Goal: Task Accomplishment & Management: Manage account settings

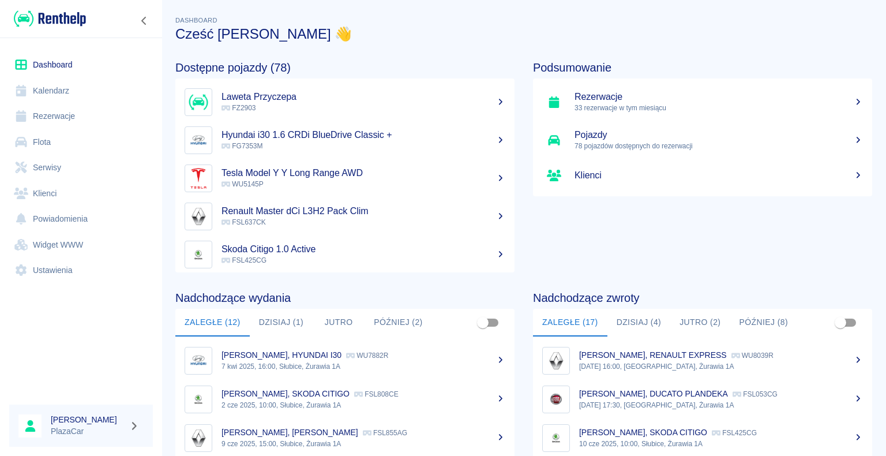
click at [634, 320] on button "Dzisiaj (4)" at bounding box center [638, 323] width 63 height 28
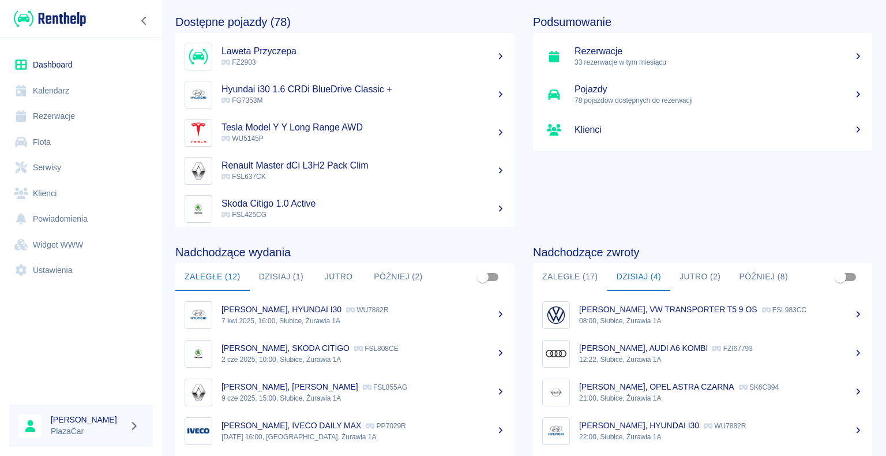
scroll to position [145, 0]
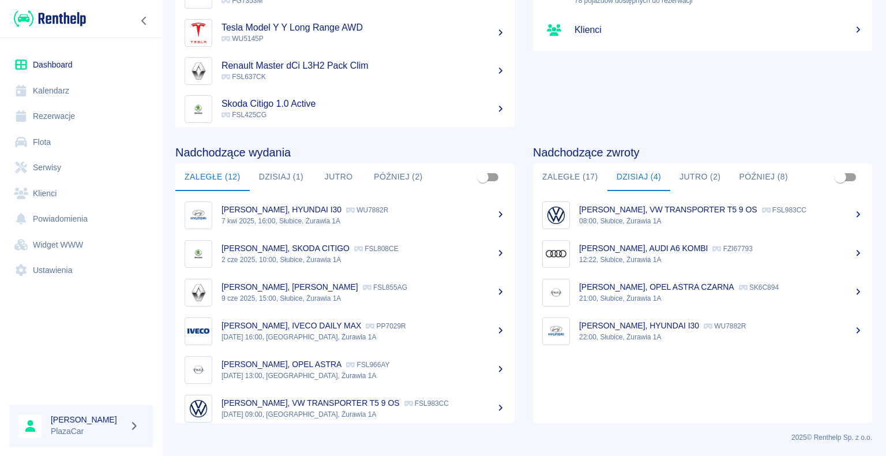
click at [712, 314] on link "[PERSON_NAME], HYUNDAI I30 WU7882R 22:00, Słubice, Żurawia 1A" at bounding box center [702, 330] width 339 height 39
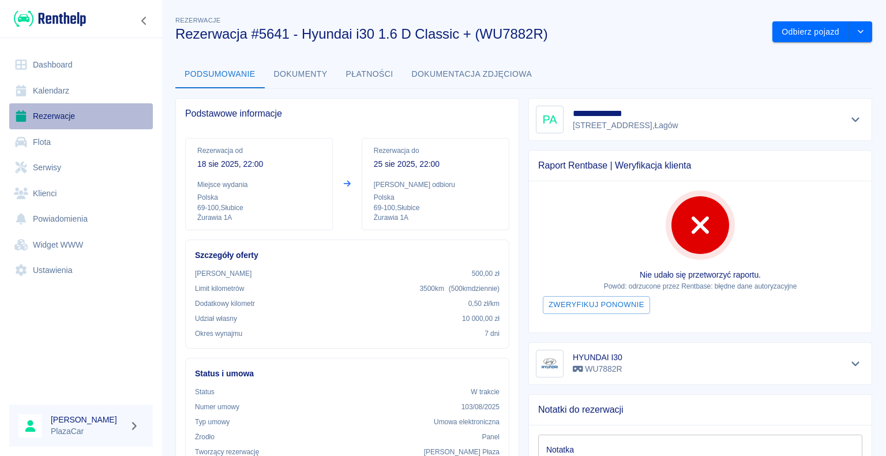
click at [61, 118] on link "Rezerwacje" at bounding box center [81, 116] width 144 height 26
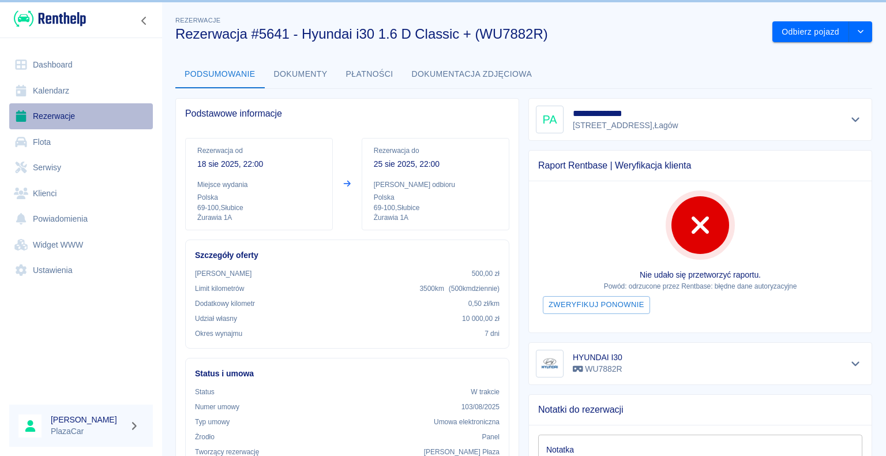
click at [61, 118] on link "Rezerwacje" at bounding box center [81, 116] width 144 height 26
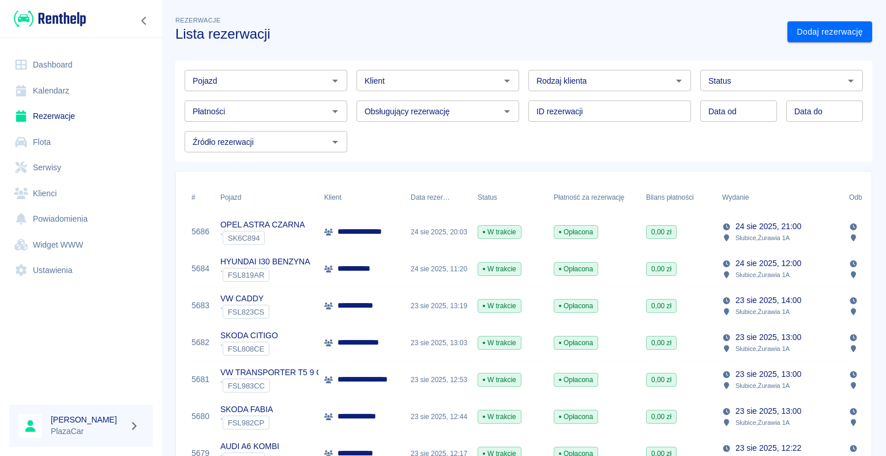
click at [716, 234] on div "[DATE] 21:00 Słubice , Żurawia 1A" at bounding box center [779, 231] width 127 height 37
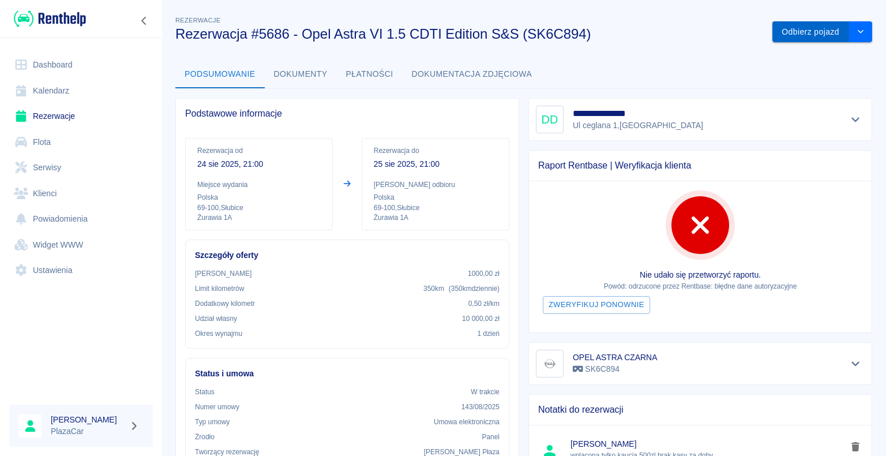
click at [777, 29] on button "Odbierz pojazd" at bounding box center [810, 31] width 77 height 21
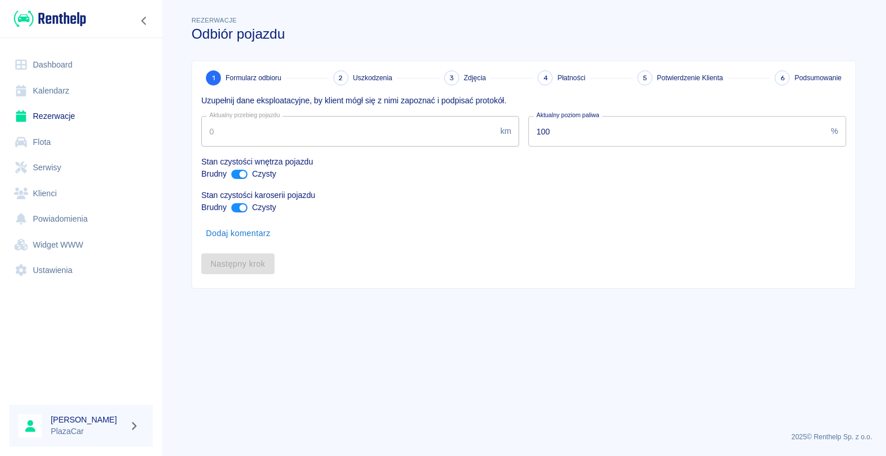
type input "69980"
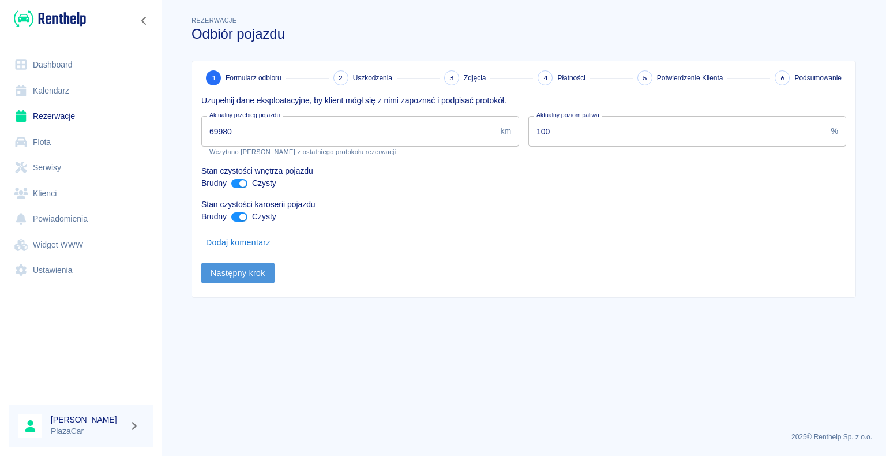
click at [240, 268] on button "Następny krok" at bounding box center [237, 272] width 73 height 21
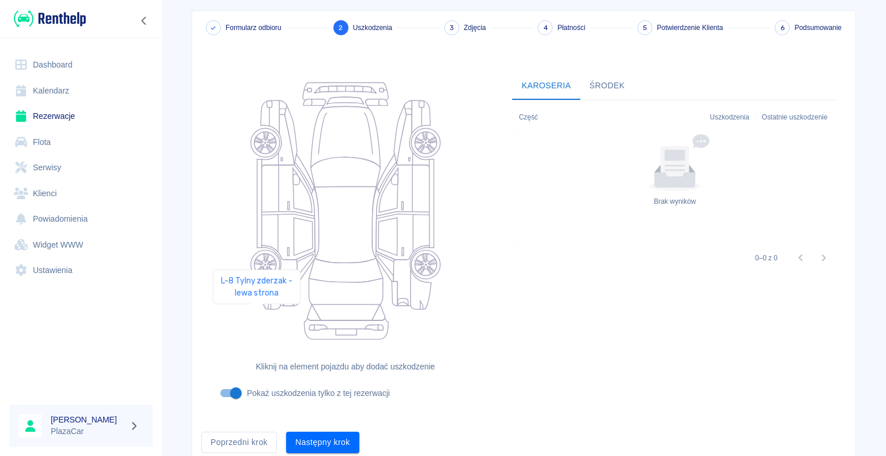
scroll to position [95, 0]
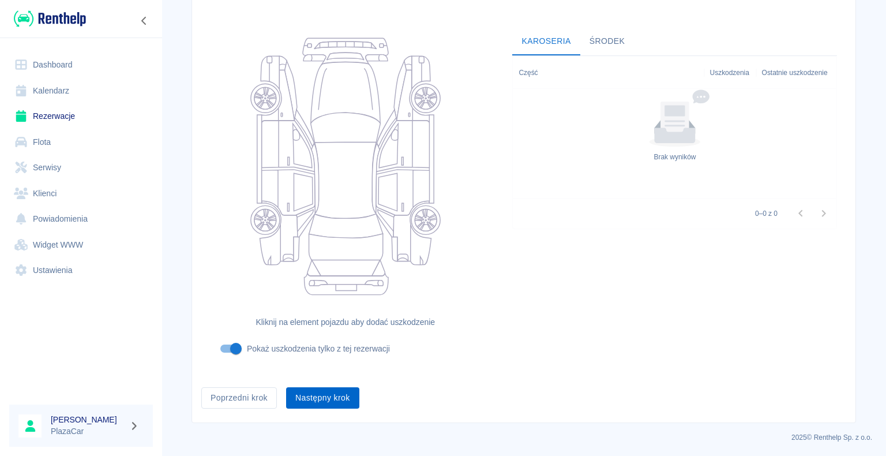
click at [311, 397] on button "Następny krok" at bounding box center [322, 397] width 73 height 21
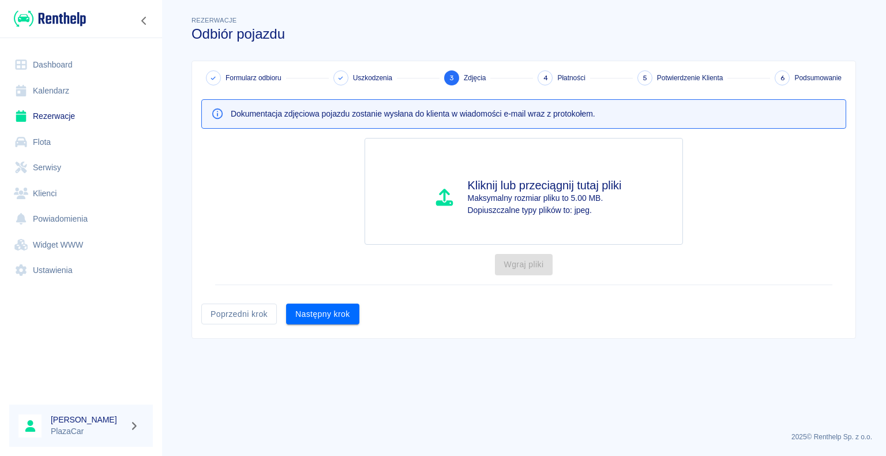
scroll to position [0, 0]
click at [320, 313] on button "Następny krok" at bounding box center [322, 313] width 73 height 21
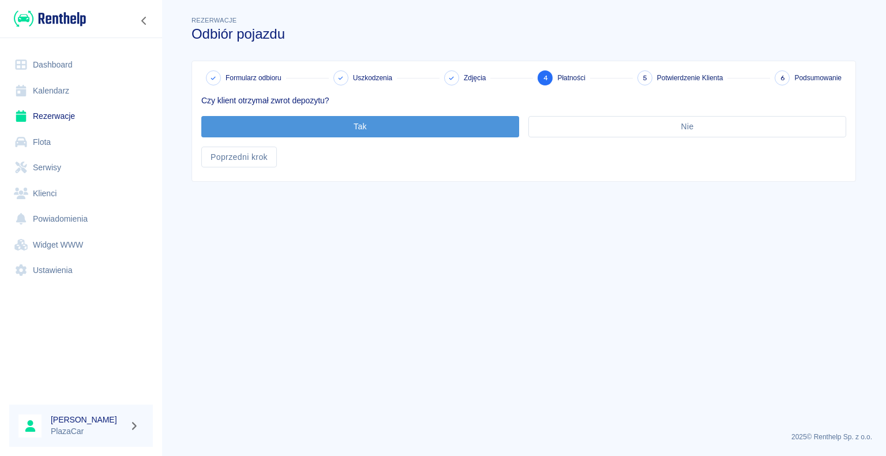
click at [364, 122] on button "Tak" at bounding box center [360, 126] width 318 height 21
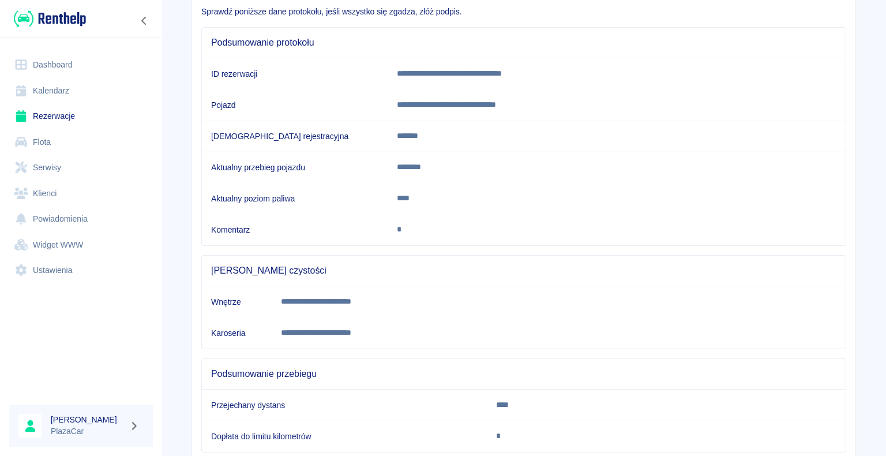
scroll to position [161, 0]
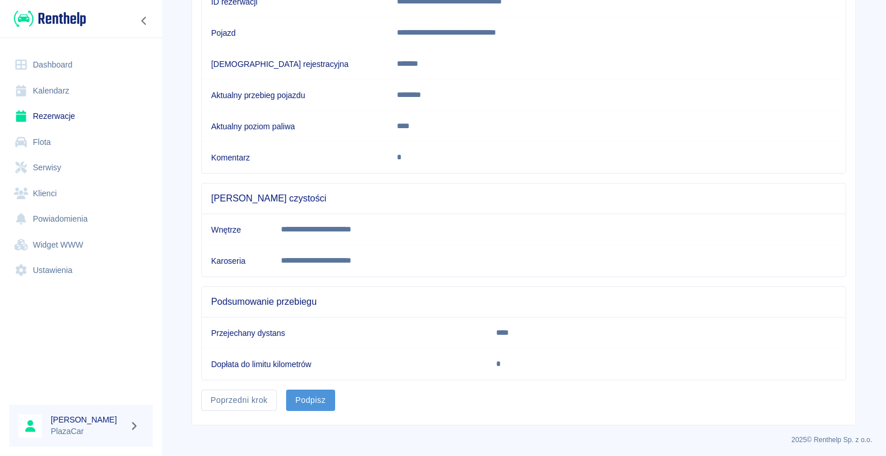
click at [301, 398] on button "Podpisz" at bounding box center [310, 399] width 49 height 21
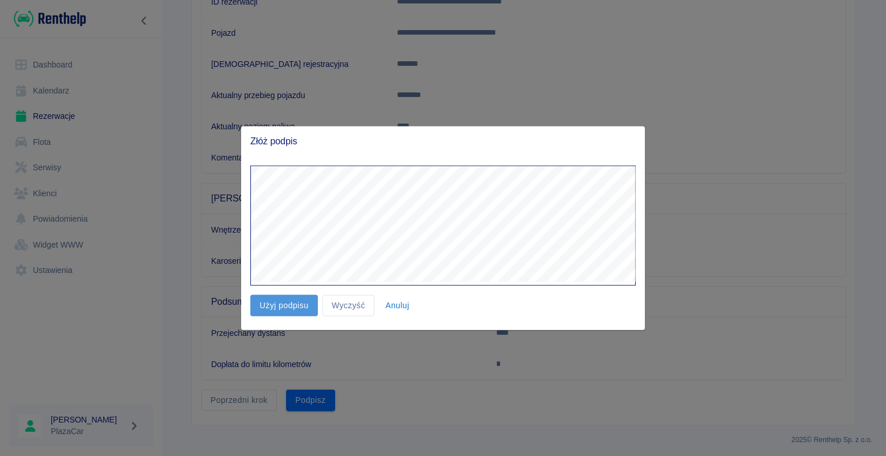
click at [281, 300] on button "Użyj podpisu" at bounding box center [283, 305] width 67 height 21
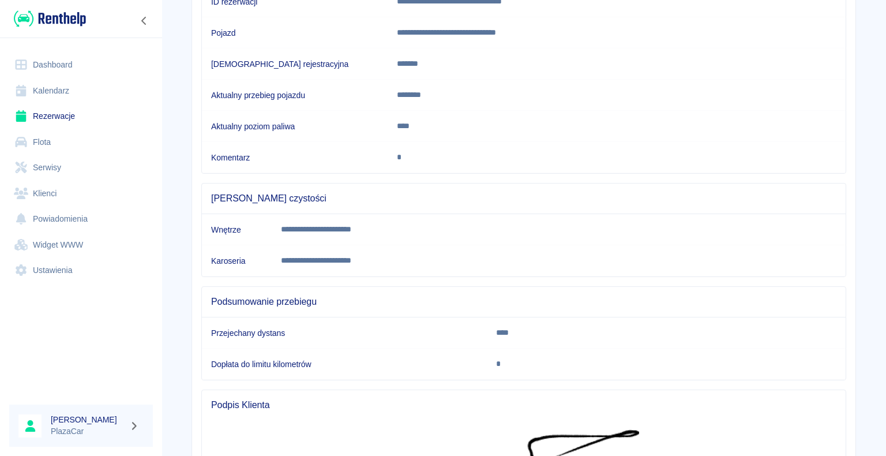
scroll to position [356, 0]
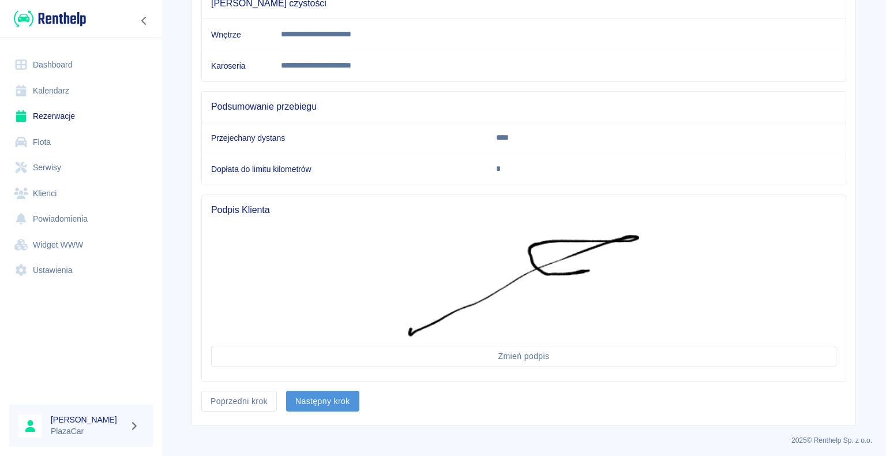
click at [303, 396] on button "Następny krok" at bounding box center [322, 400] width 73 height 21
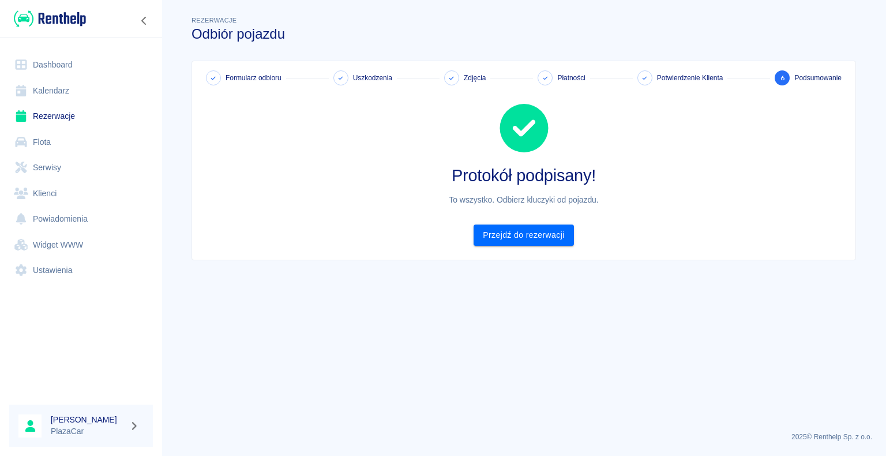
scroll to position [0, 0]
click at [525, 232] on link "Przejdź do rezerwacji" at bounding box center [523, 234] width 100 height 21
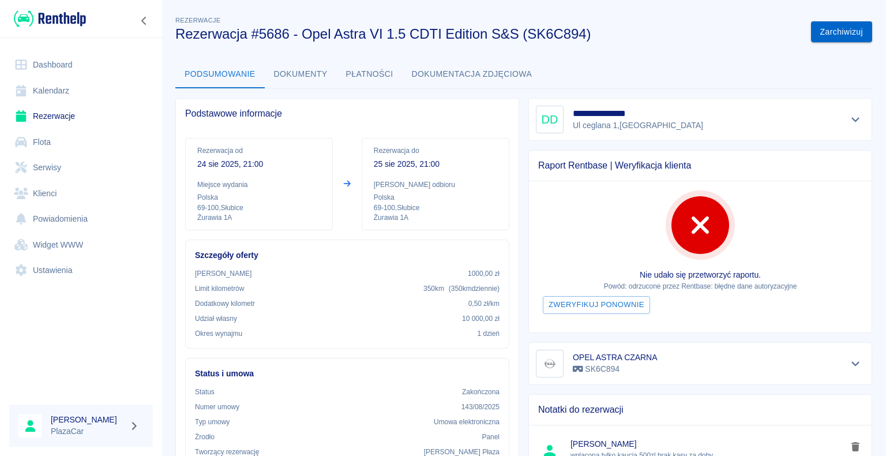
click at [826, 27] on button "Zarchiwizuj" at bounding box center [841, 31] width 61 height 21
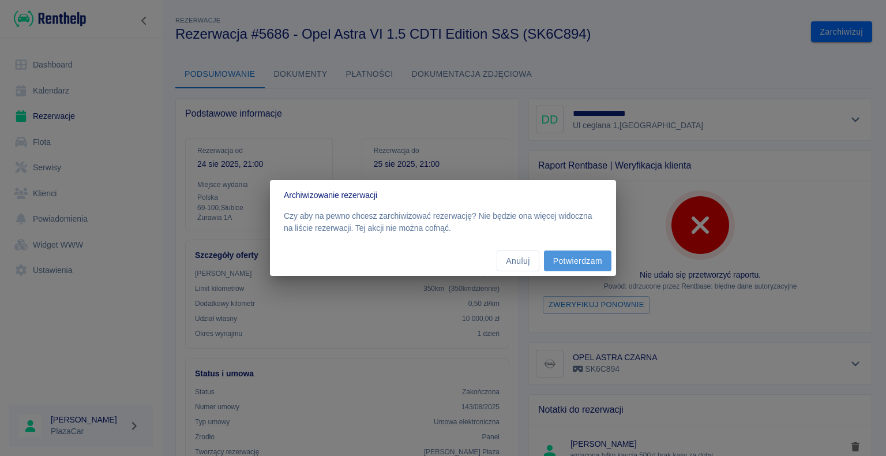
click at [579, 261] on button "Potwierdzam" at bounding box center [577, 260] width 67 height 21
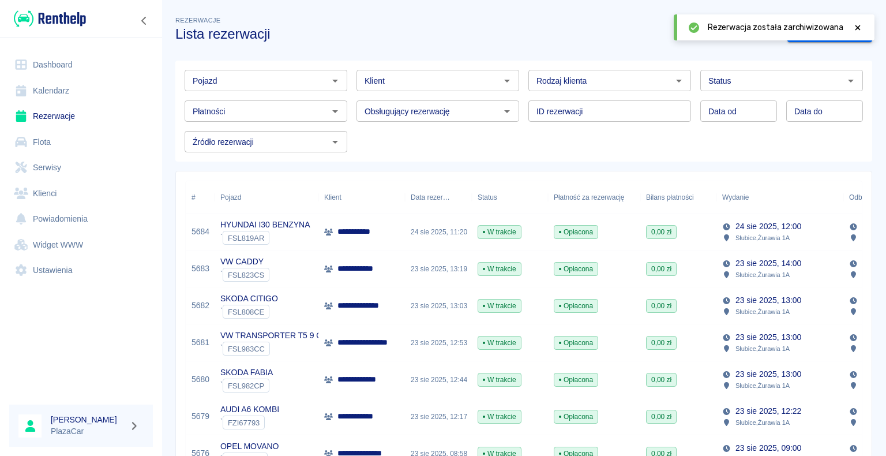
click at [371, 306] on p "**********" at bounding box center [363, 305] width 52 height 12
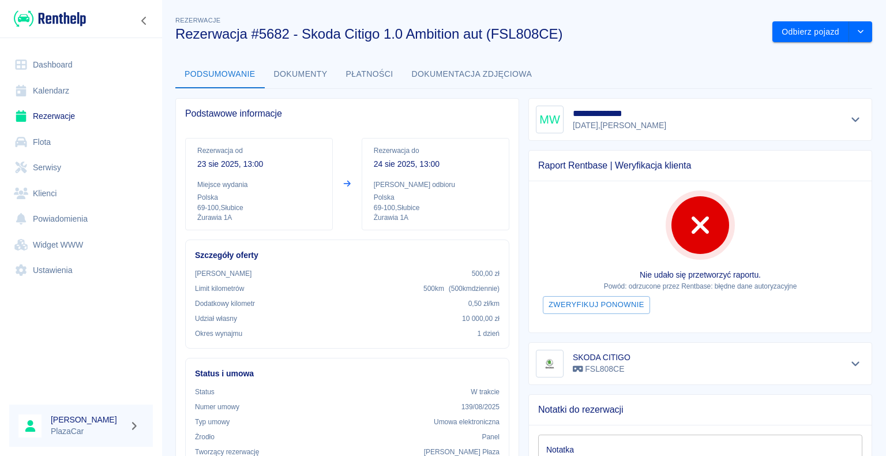
click at [61, 115] on link "Rezerwacje" at bounding box center [81, 116] width 144 height 26
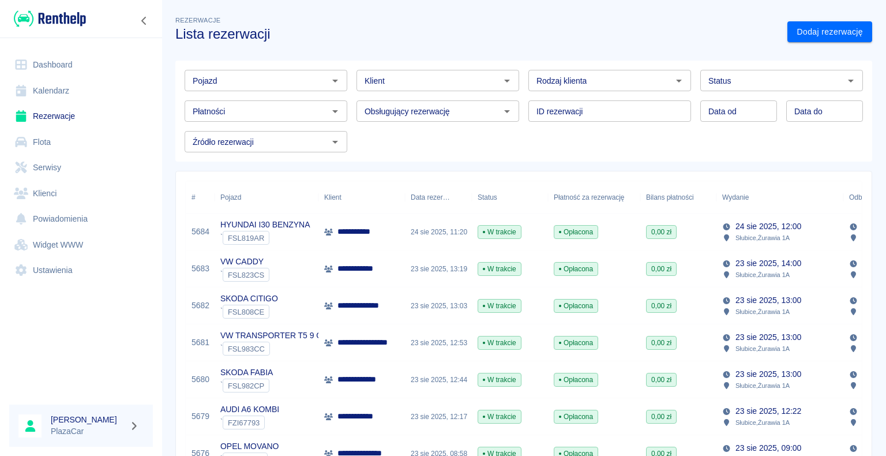
click at [293, 344] on div "` FSL983CC" at bounding box center [273, 348] width 107 height 14
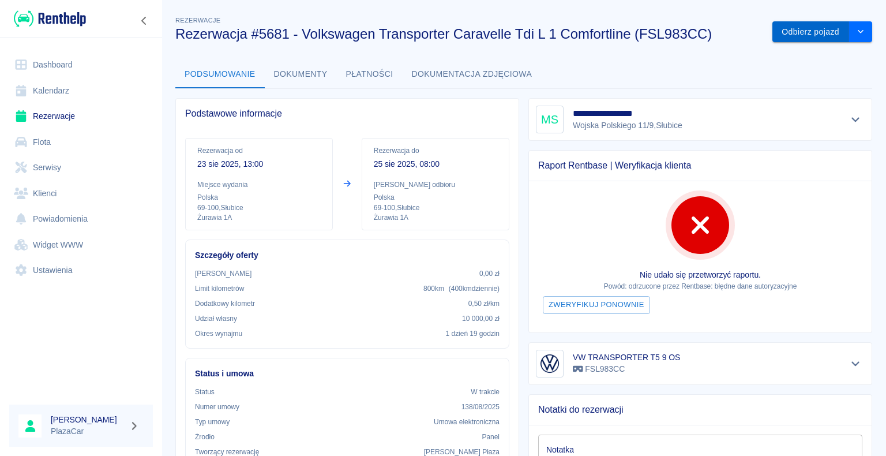
click at [784, 31] on button "Odbierz pojazd" at bounding box center [810, 31] width 77 height 21
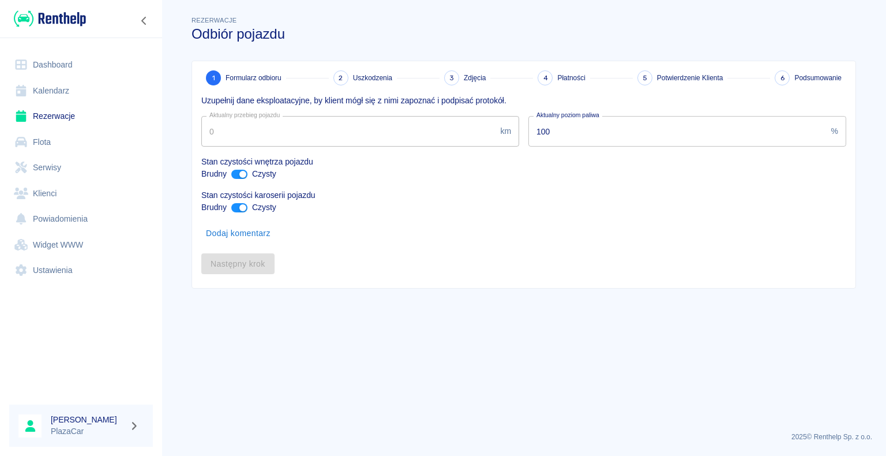
type input "358728"
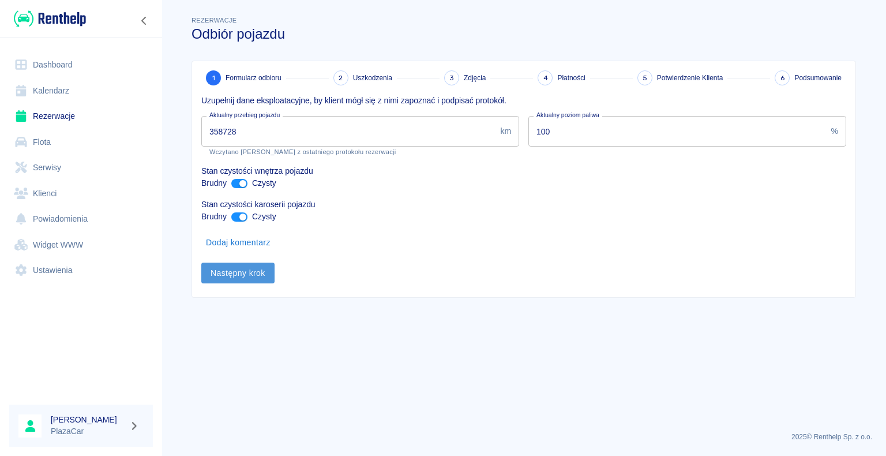
click at [235, 272] on button "Następny krok" at bounding box center [237, 272] width 73 height 21
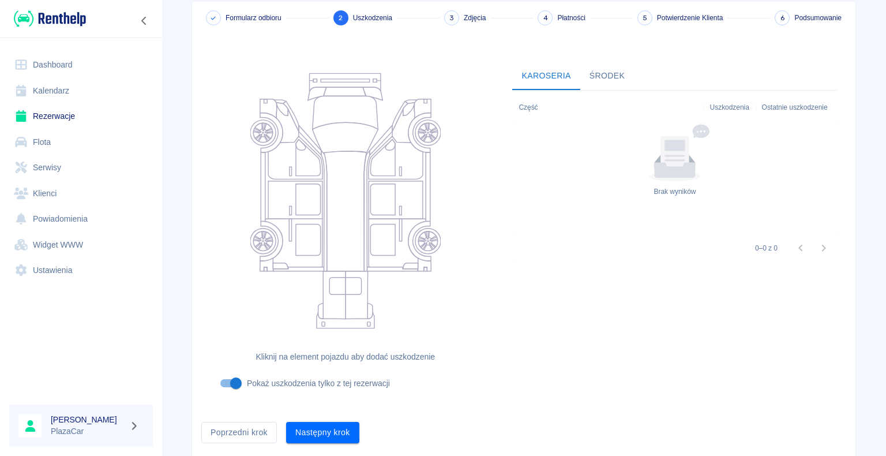
scroll to position [95, 0]
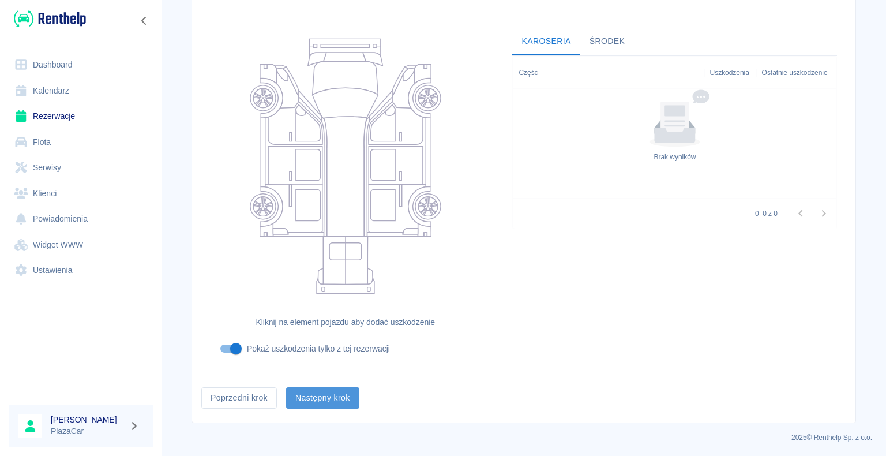
click at [325, 393] on button "Następny krok" at bounding box center [322, 397] width 73 height 21
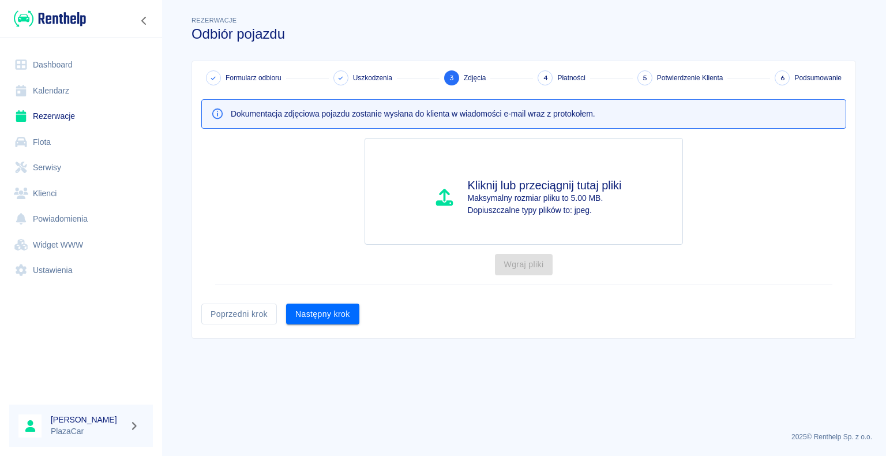
scroll to position [0, 0]
click at [325, 308] on button "Następny krok" at bounding box center [322, 313] width 73 height 21
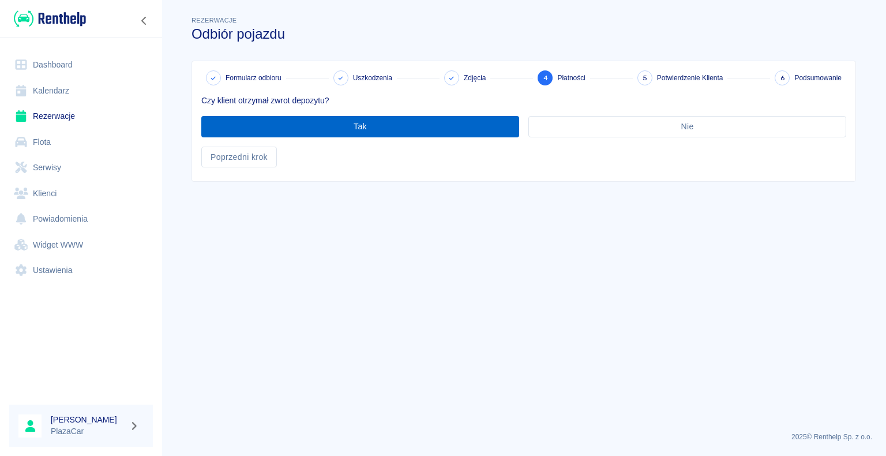
click at [361, 127] on button "Tak" at bounding box center [360, 126] width 318 height 21
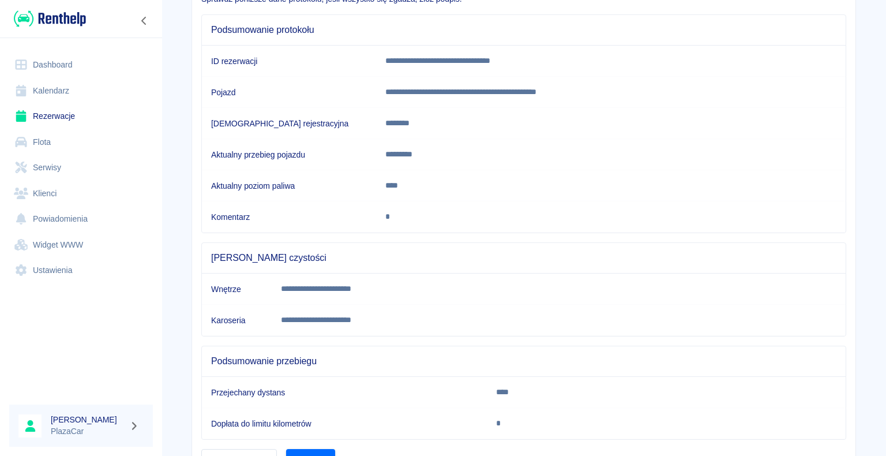
scroll to position [161, 0]
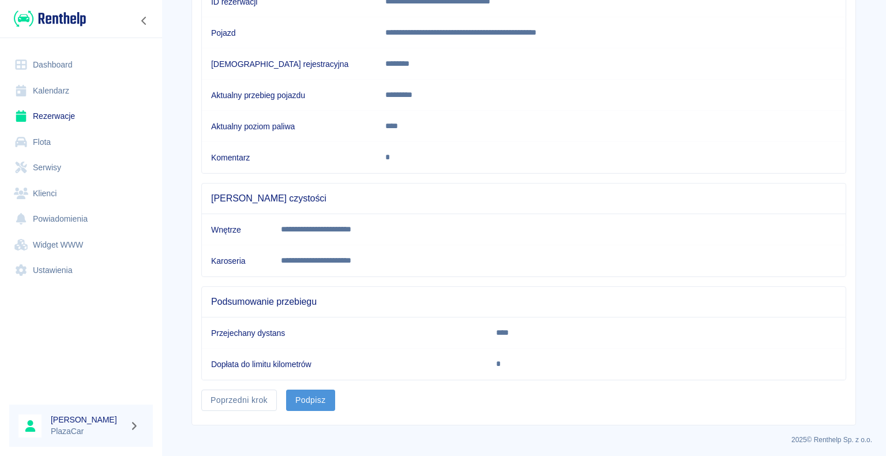
click at [307, 395] on button "Podpisz" at bounding box center [310, 399] width 49 height 21
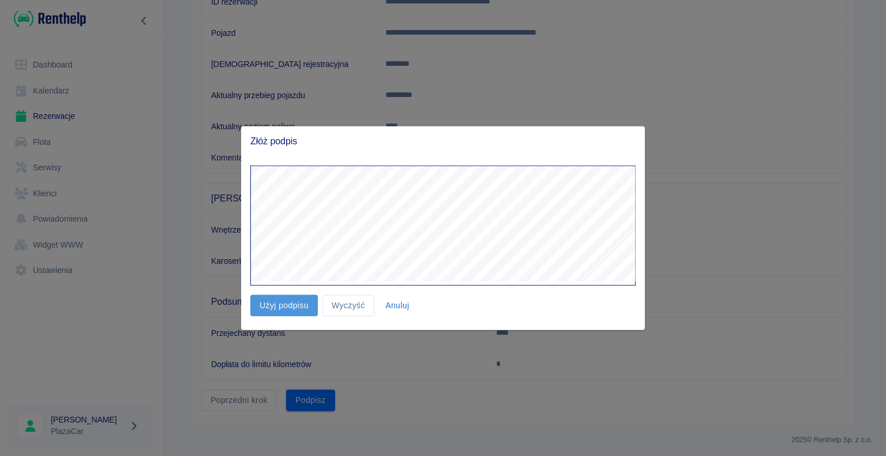
click at [290, 299] on button "Użyj podpisu" at bounding box center [283, 305] width 67 height 21
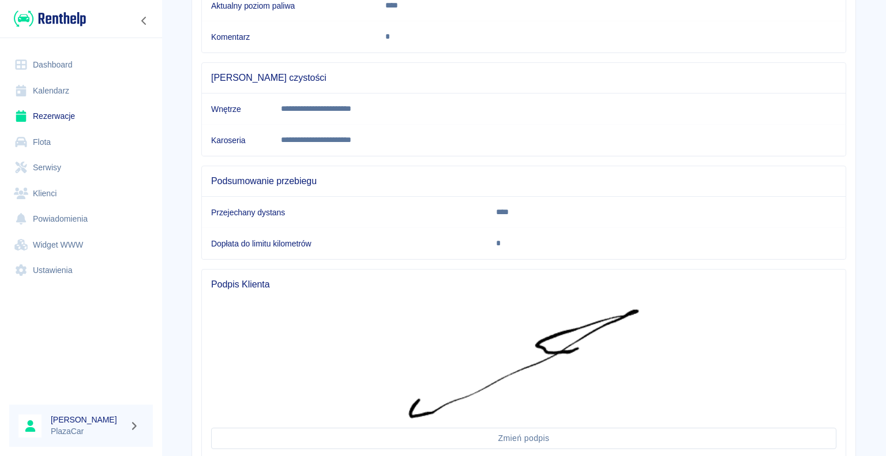
scroll to position [364, 0]
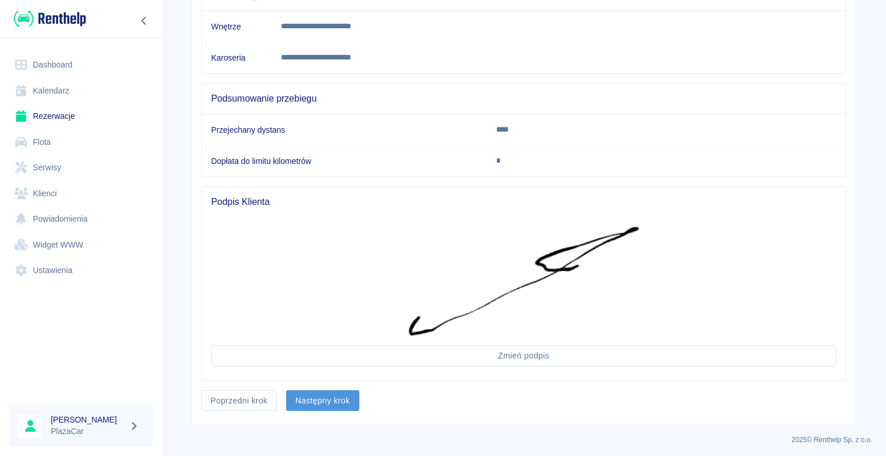
click at [324, 396] on button "Następny krok" at bounding box center [322, 400] width 73 height 21
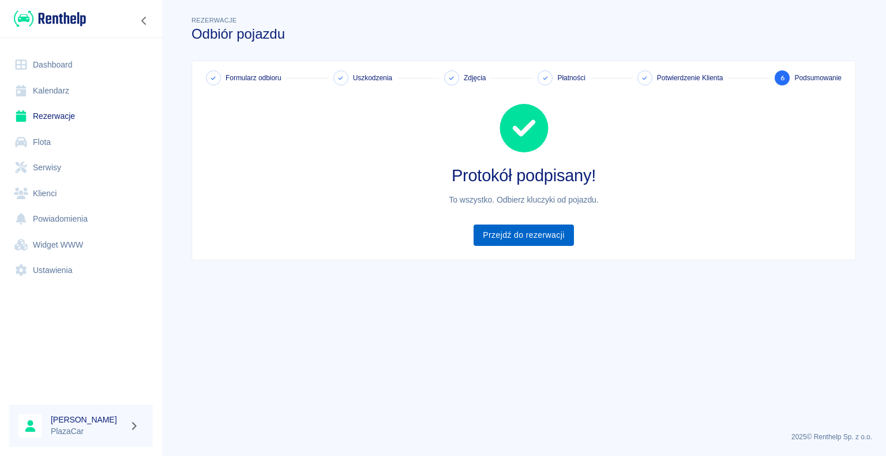
click at [517, 234] on link "Przejdź do rezerwacji" at bounding box center [523, 234] width 100 height 21
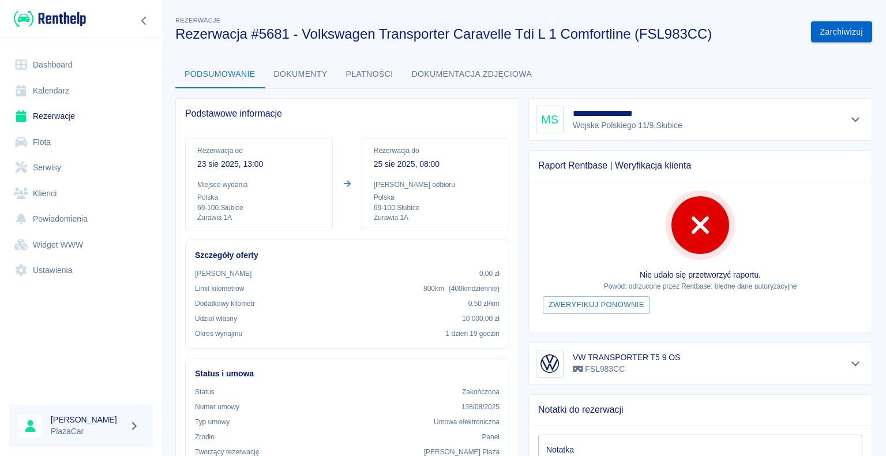
click at [835, 29] on button "Zarchiwizuj" at bounding box center [841, 31] width 61 height 21
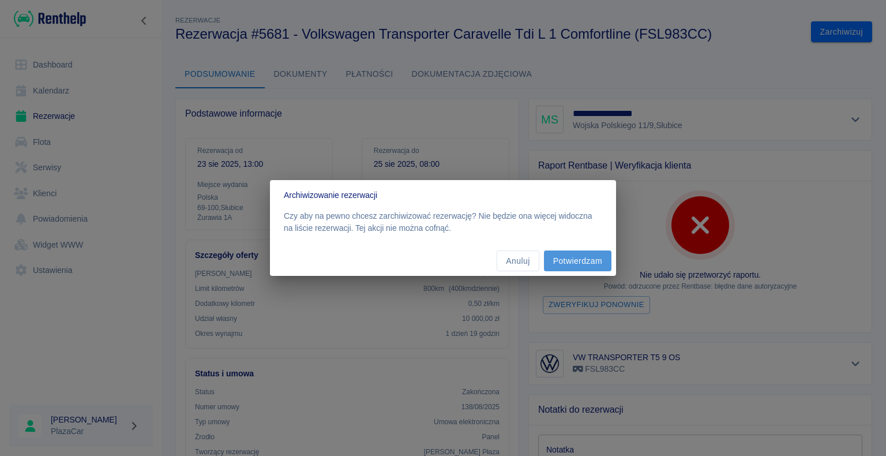
click at [576, 260] on button "Potwierdzam" at bounding box center [577, 260] width 67 height 21
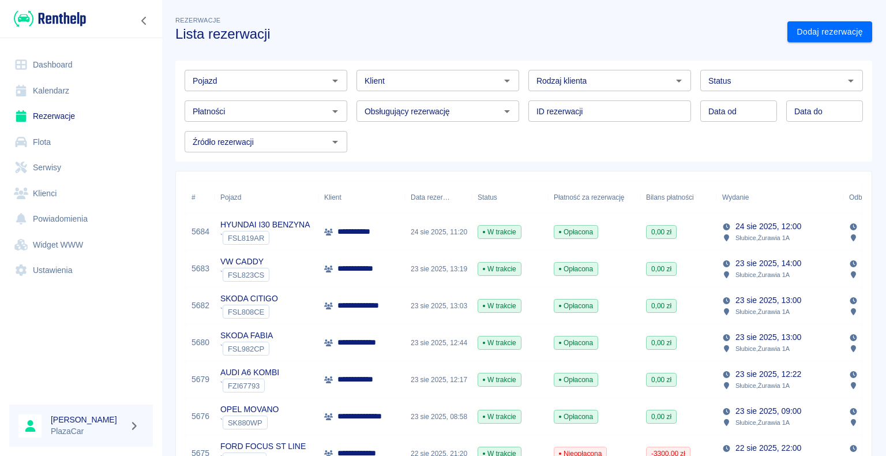
click at [344, 337] on p "**********" at bounding box center [362, 342] width 50 height 12
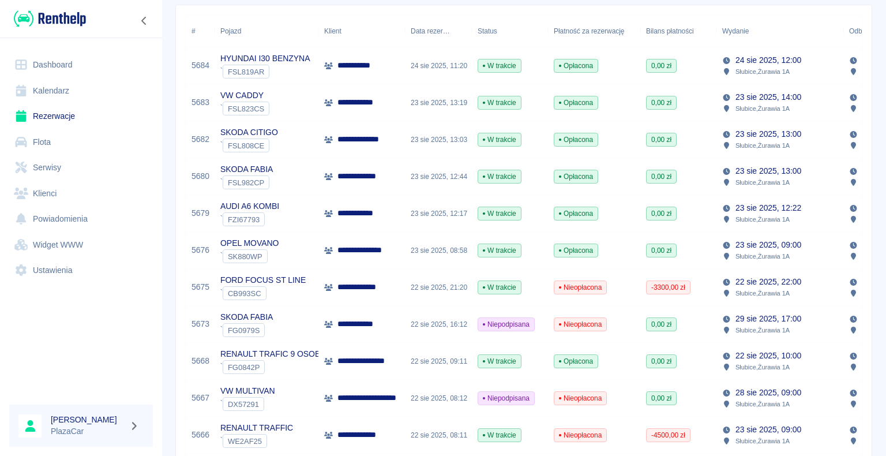
scroll to position [173, 0]
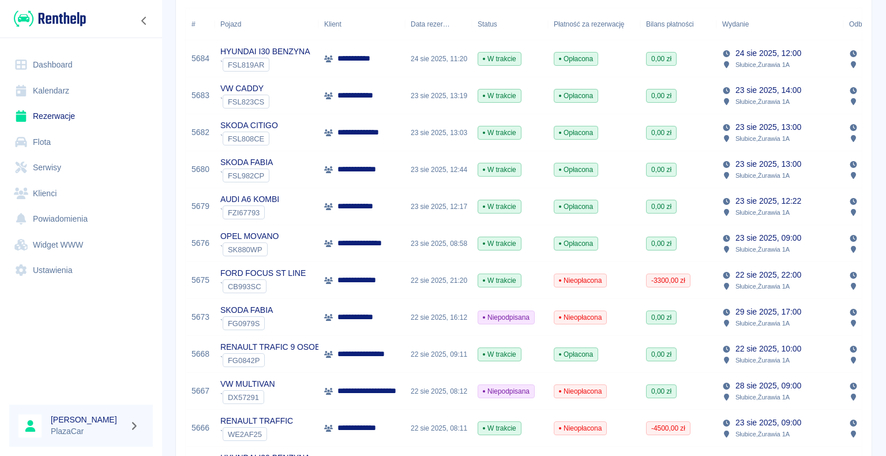
click at [338, 353] on p "**********" at bounding box center [369, 354] width 65 height 12
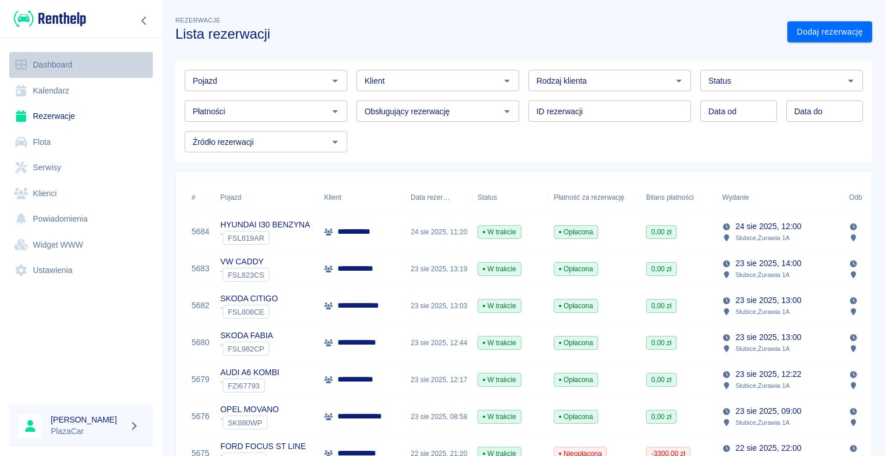
click at [67, 61] on link "Dashboard" at bounding box center [81, 65] width 144 height 26
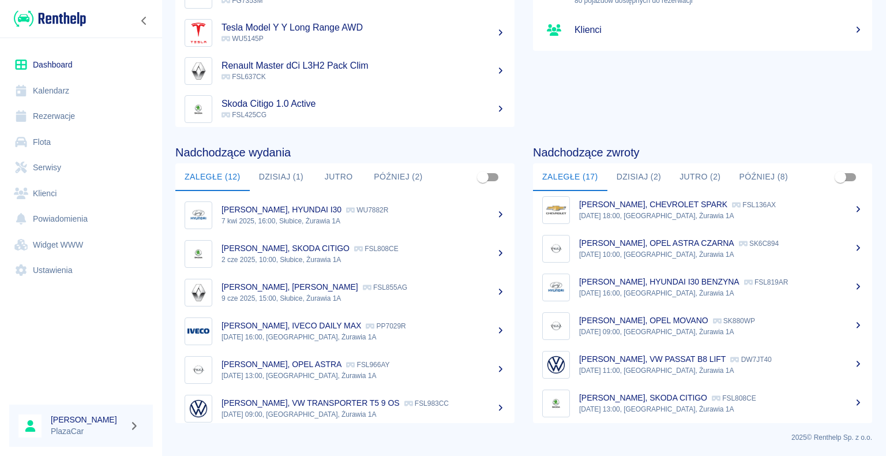
scroll to position [434, 0]
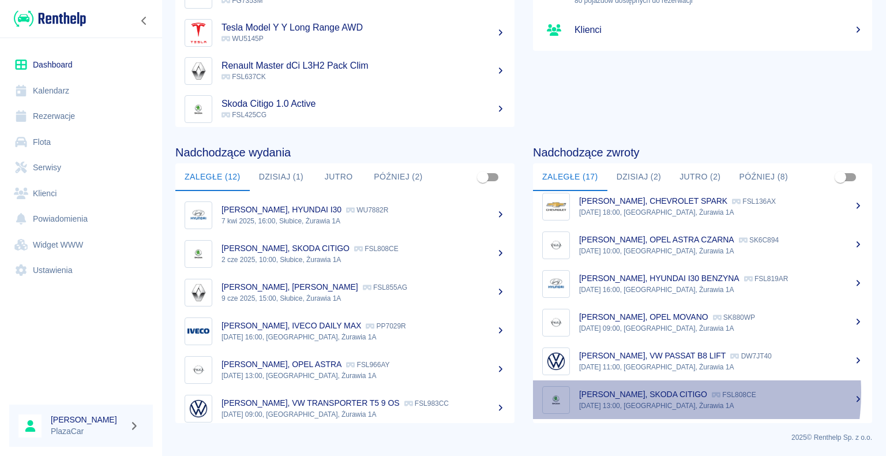
click at [642, 391] on p "[PERSON_NAME], SKODA CITIGO" at bounding box center [643, 393] width 128 height 9
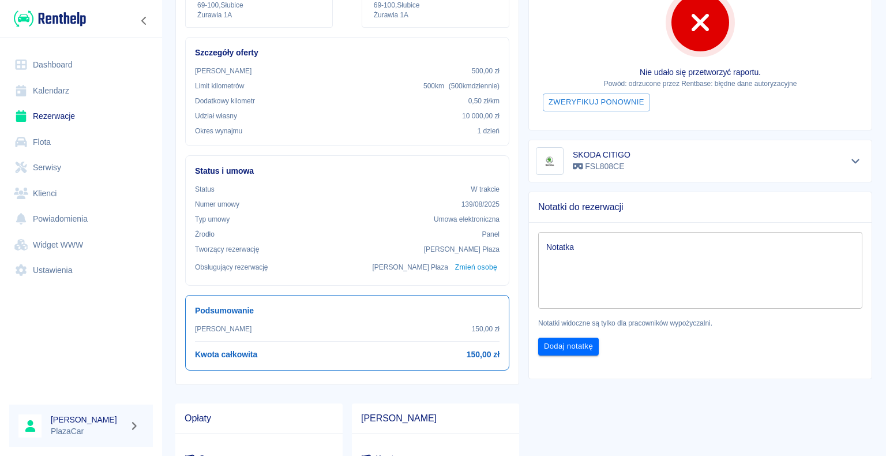
scroll to position [231, 0]
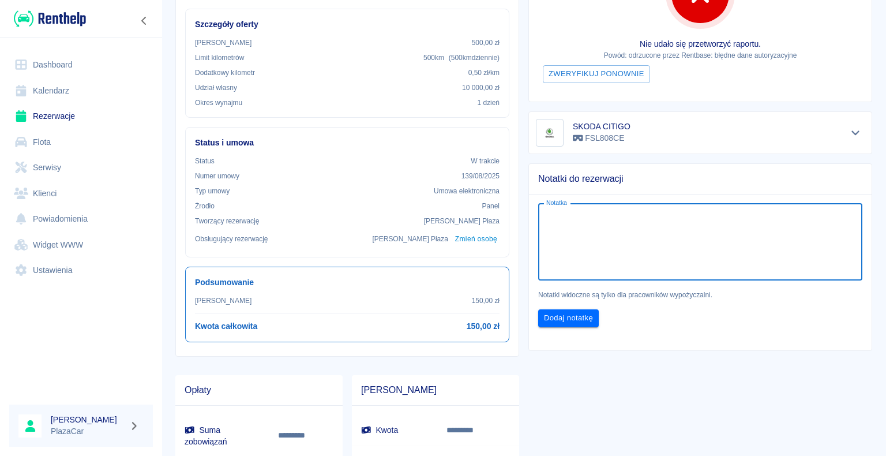
click at [577, 216] on textarea "Notatka" at bounding box center [700, 242] width 308 height 58
type textarea "sprawdż auto"
click at [563, 314] on button "Dodaj notatkę" at bounding box center [568, 318] width 61 height 18
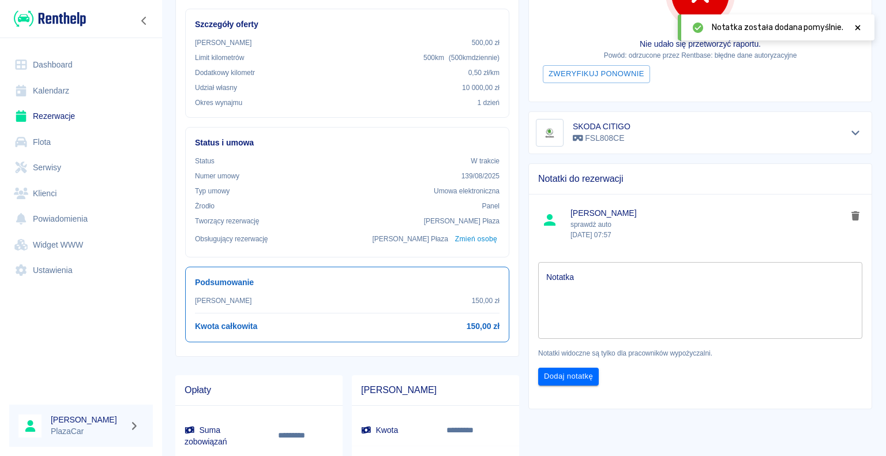
click at [558, 271] on textarea "Notatka" at bounding box center [700, 300] width 308 height 58
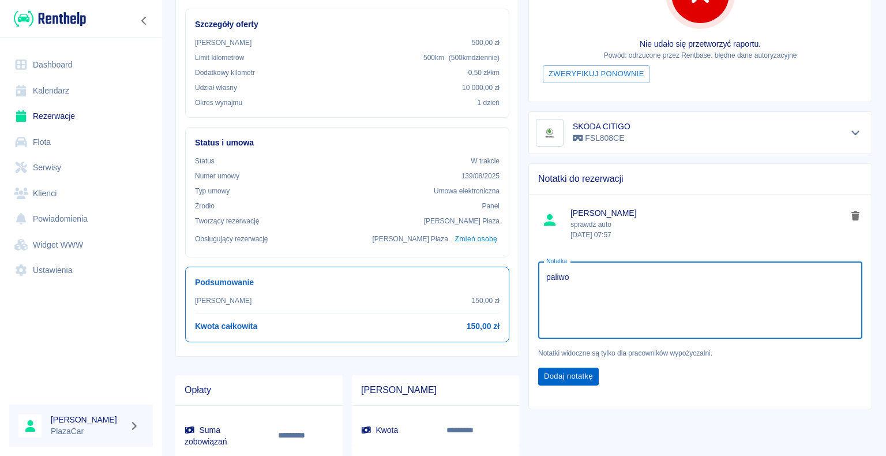
type textarea "paliwo"
click at [558, 373] on button "Dodaj notatkę" at bounding box center [568, 376] width 61 height 18
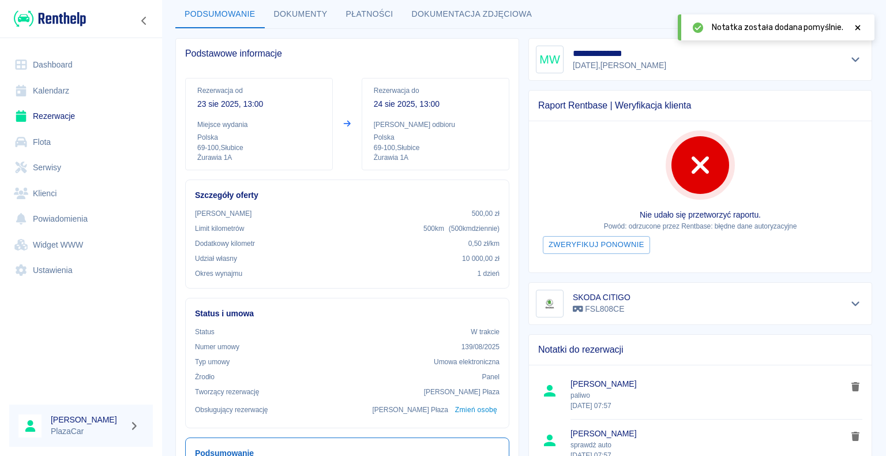
scroll to position [58, 0]
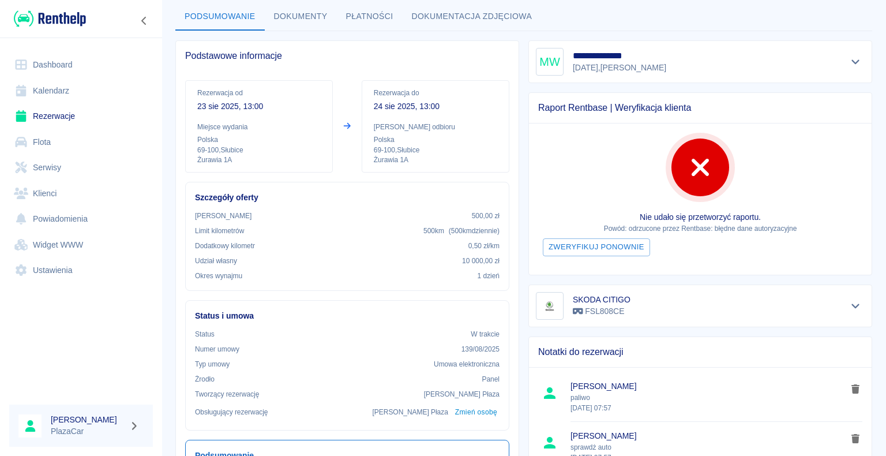
click at [629, 14] on div "Podsumowanie Dokumenty Płatności Dokumentacja zdjęciowa" at bounding box center [523, 17] width 697 height 28
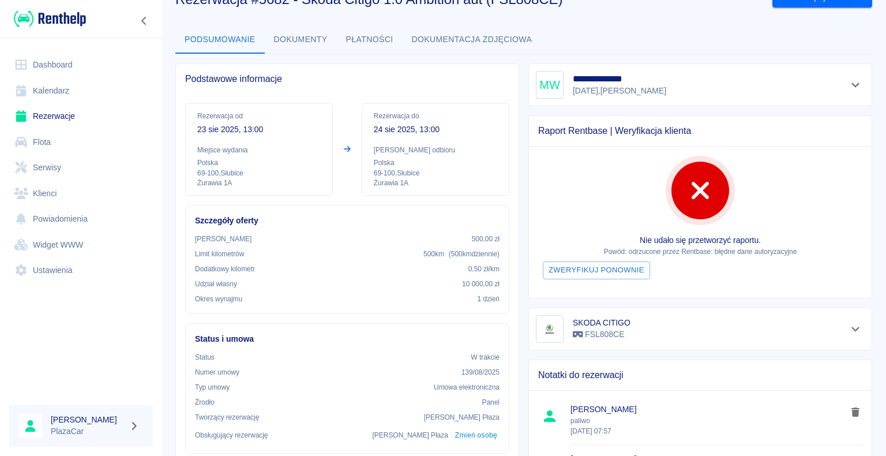
scroll to position [0, 0]
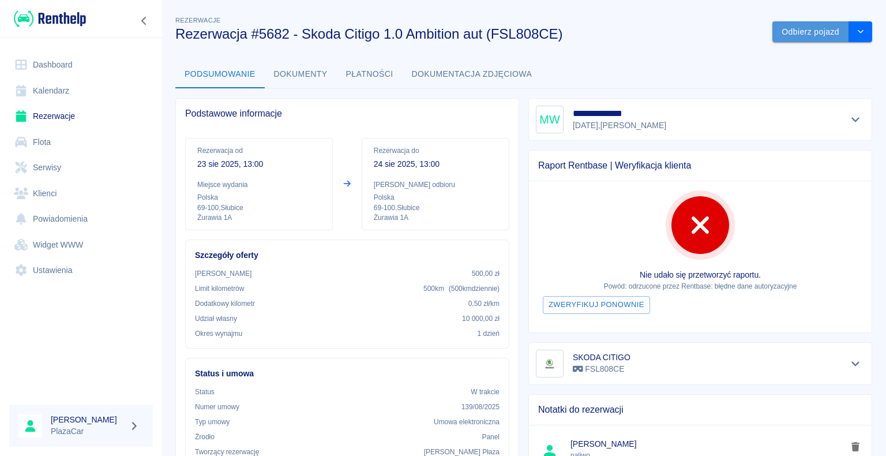
click at [790, 31] on button "Odbierz pojazd" at bounding box center [810, 31] width 77 height 21
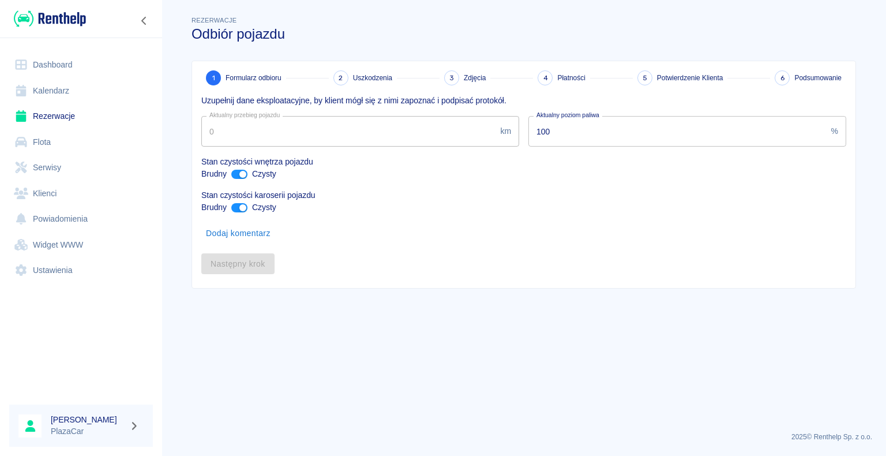
type input "259696"
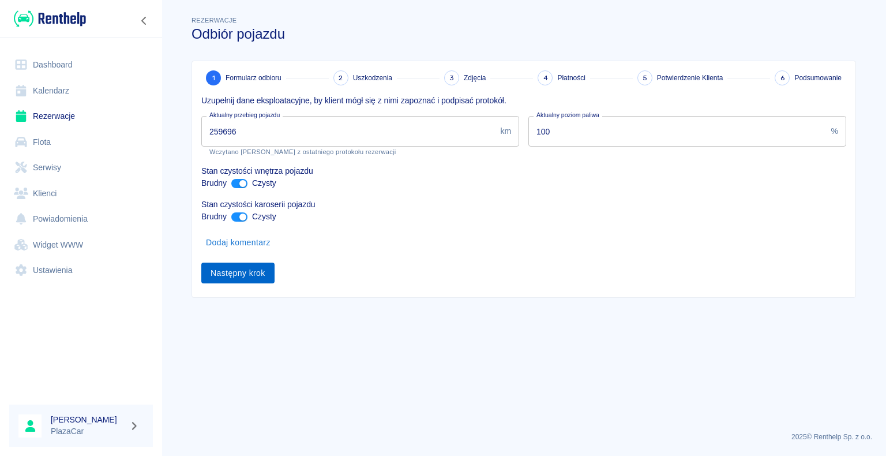
click at [241, 273] on button "Następny krok" at bounding box center [237, 272] width 73 height 21
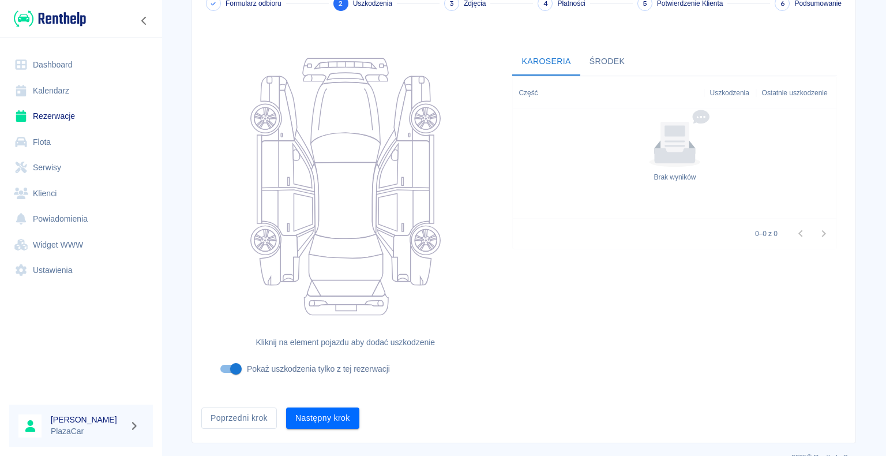
scroll to position [95, 0]
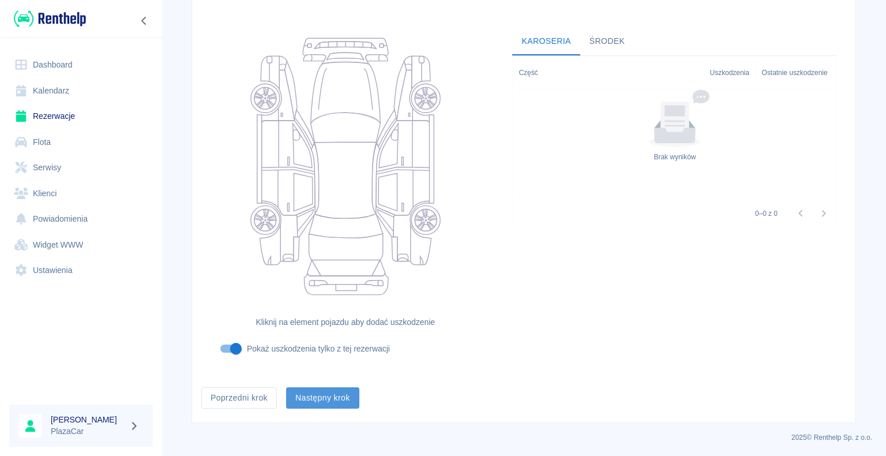
click at [317, 394] on button "Następny krok" at bounding box center [322, 397] width 73 height 21
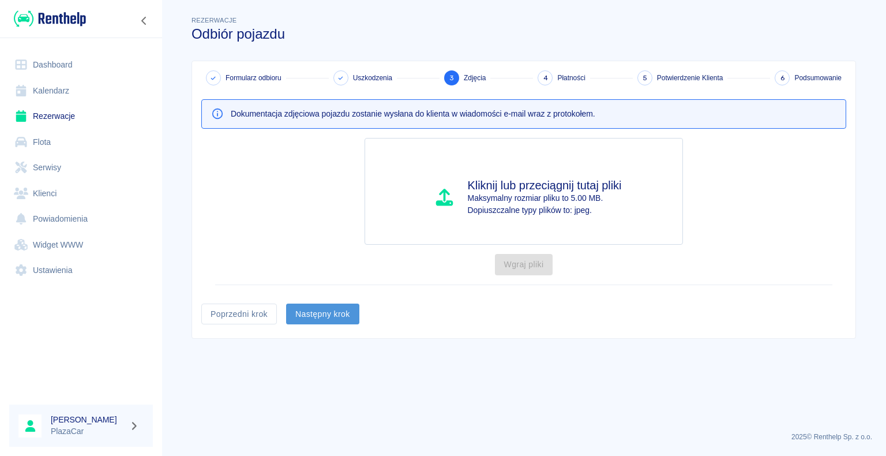
click at [315, 312] on button "Następny krok" at bounding box center [322, 313] width 73 height 21
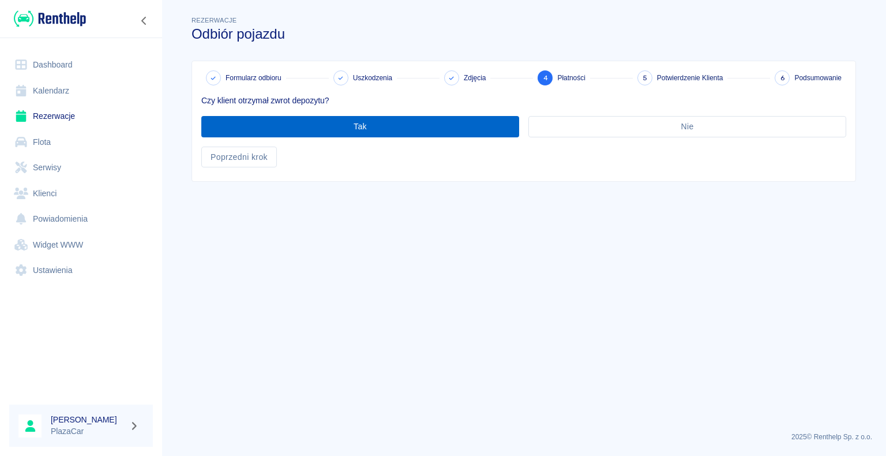
click at [366, 125] on button "Tak" at bounding box center [360, 126] width 318 height 21
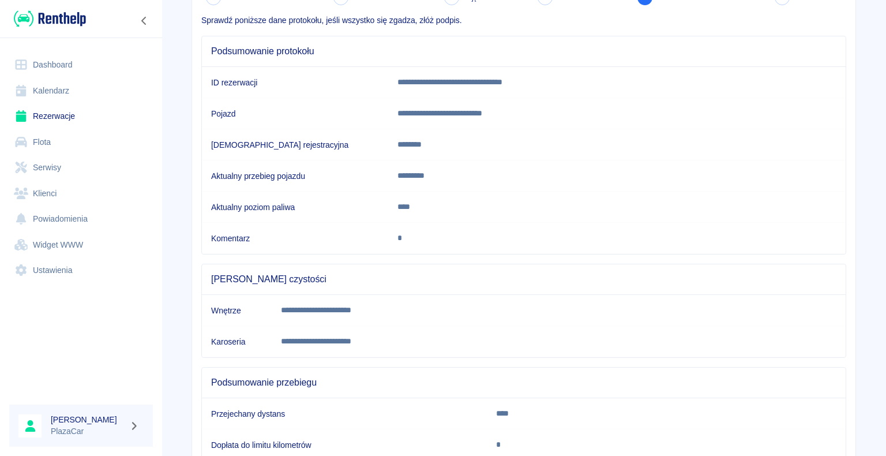
scroll to position [161, 0]
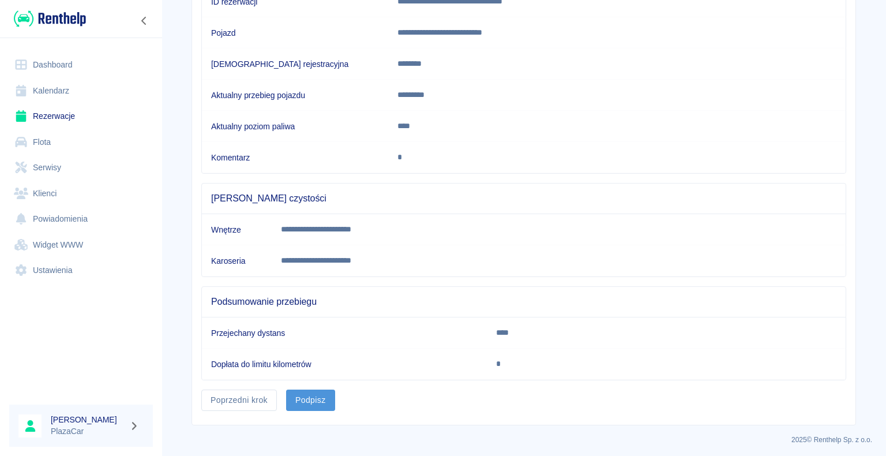
click at [306, 391] on button "Podpisz" at bounding box center [310, 399] width 49 height 21
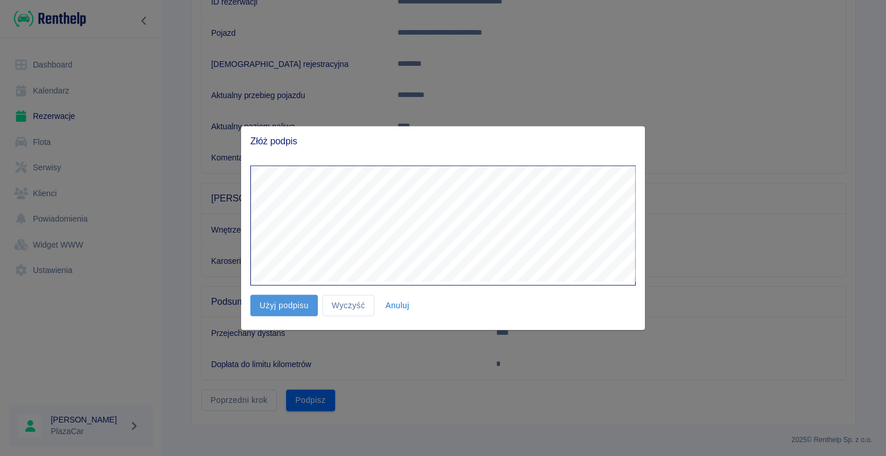
click at [287, 303] on button "Użyj podpisu" at bounding box center [283, 305] width 67 height 21
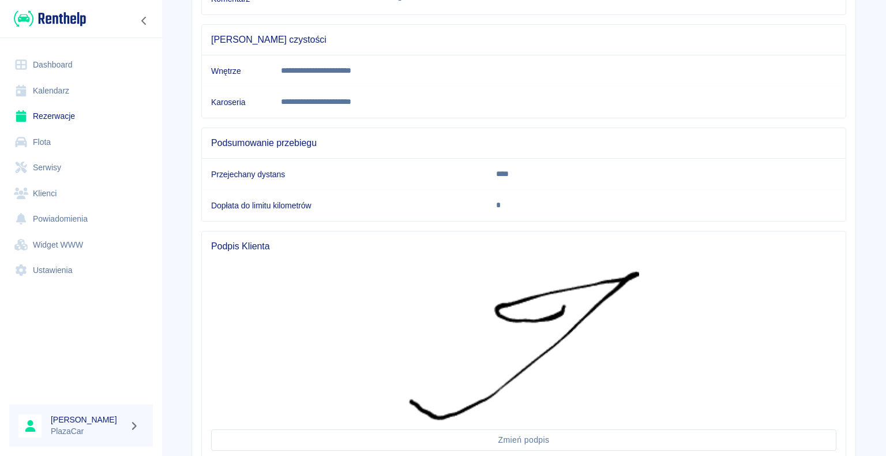
scroll to position [404, 0]
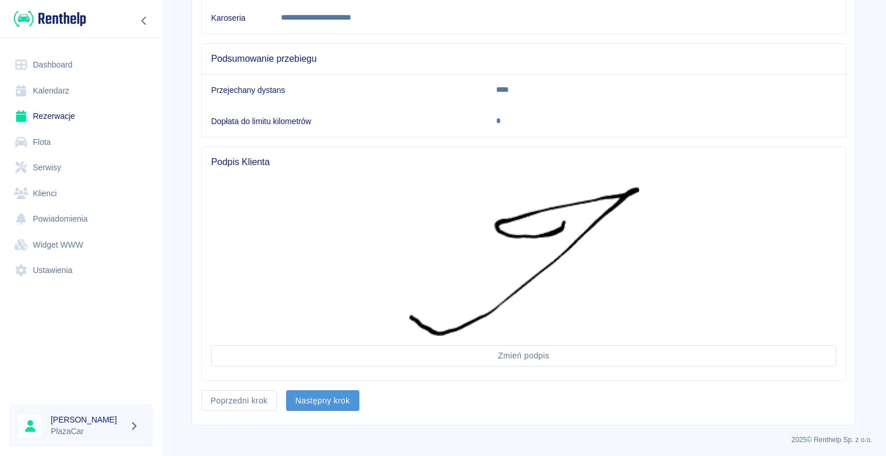
click at [318, 395] on button "Następny krok" at bounding box center [322, 400] width 73 height 21
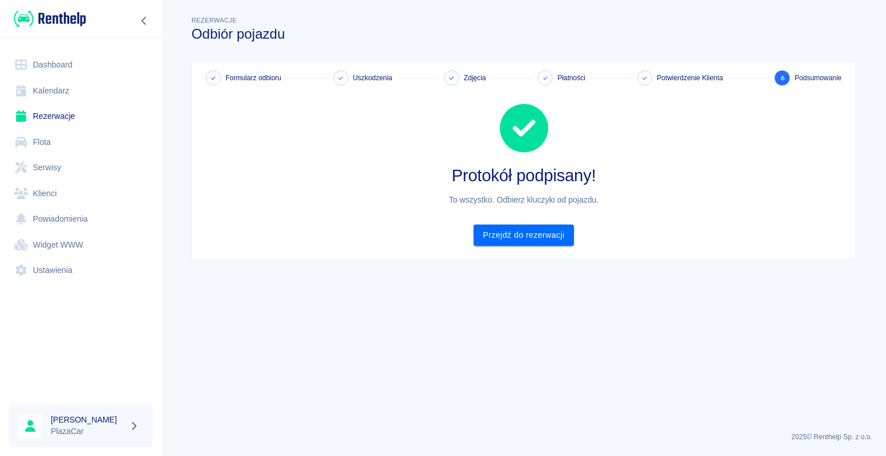
scroll to position [0, 0]
click at [520, 234] on link "Przejdź do rezerwacji" at bounding box center [523, 234] width 100 height 21
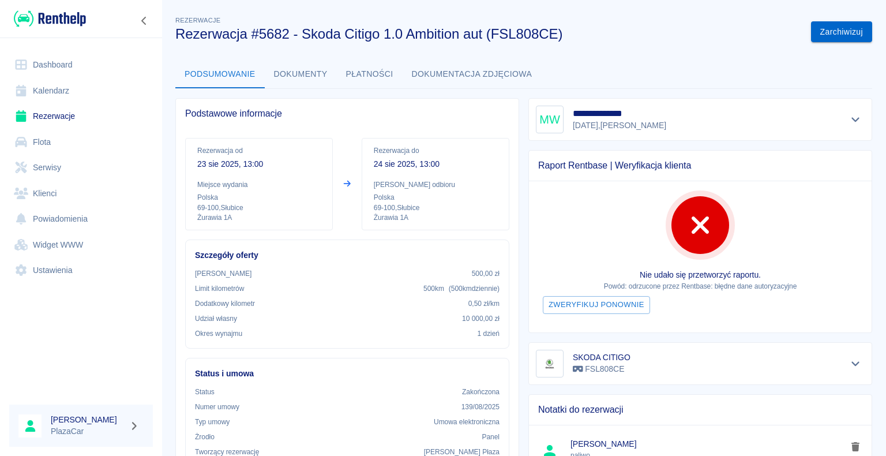
click at [834, 30] on button "Zarchiwizuj" at bounding box center [841, 31] width 61 height 21
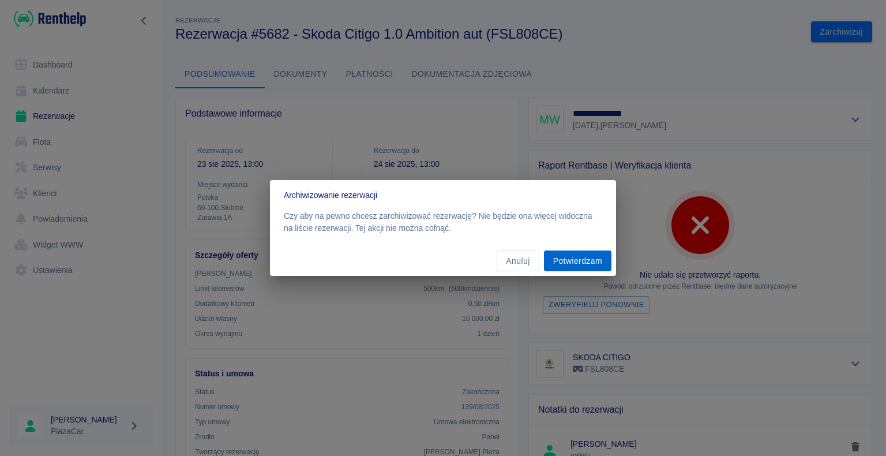
click at [575, 260] on button "Potwierdzam" at bounding box center [577, 260] width 67 height 21
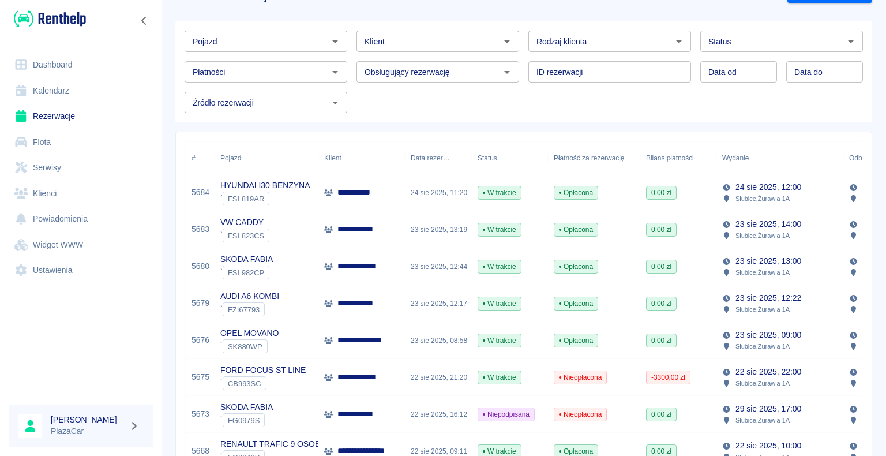
scroll to position [58, 0]
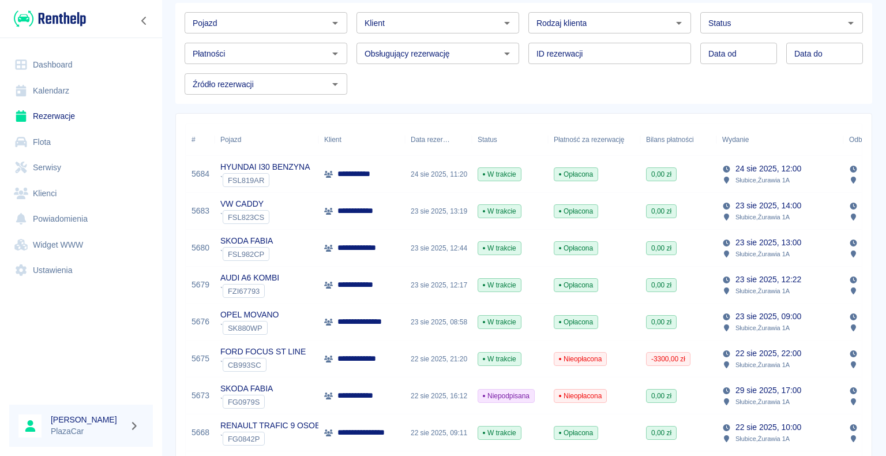
click at [353, 400] on p "**********" at bounding box center [360, 395] width 46 height 12
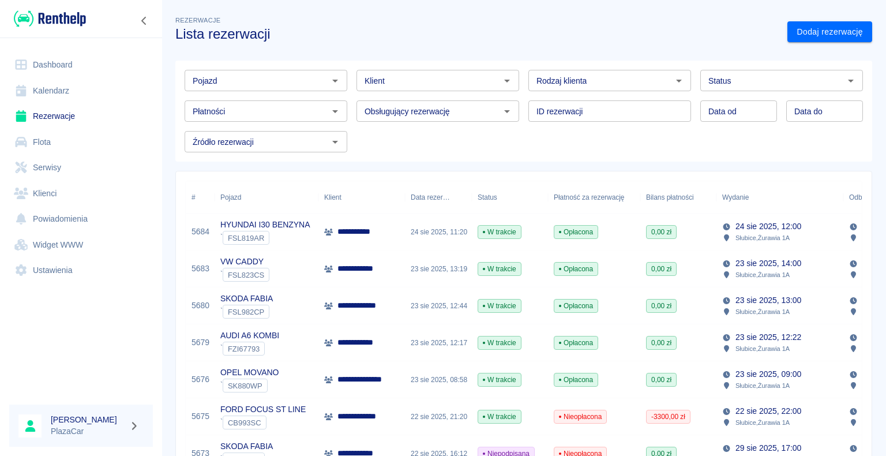
click at [51, 63] on link "Dashboard" at bounding box center [81, 65] width 144 height 26
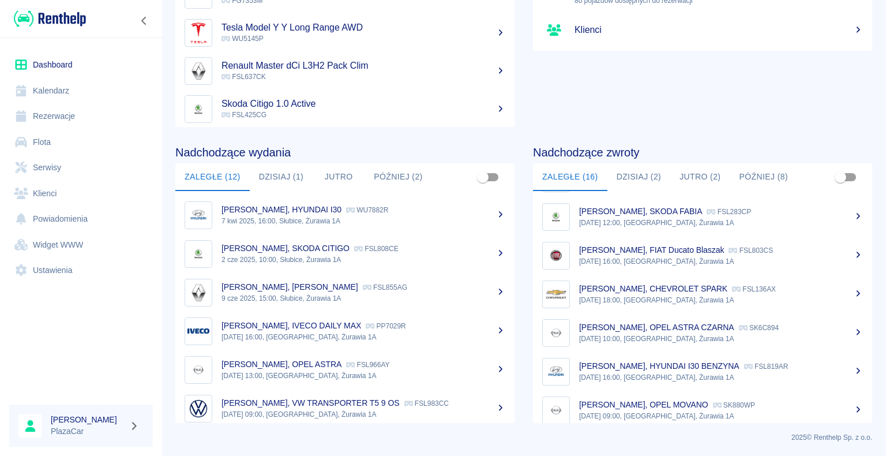
scroll to position [395, 0]
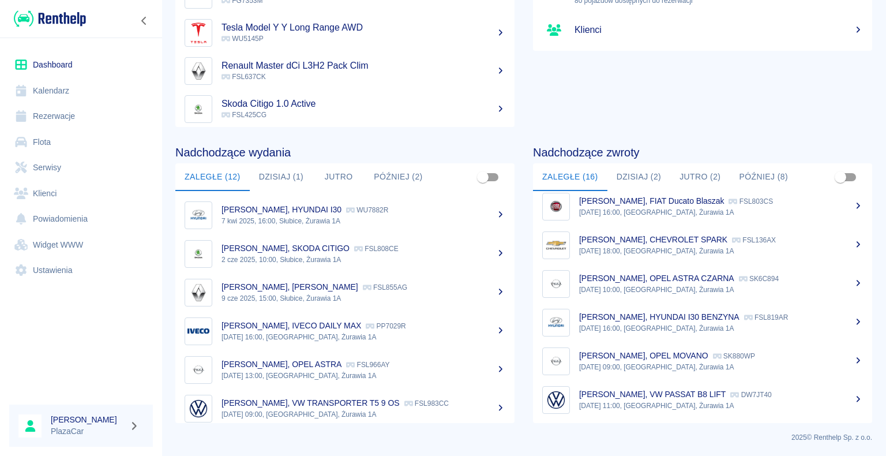
click at [660, 399] on div "[PERSON_NAME], VW PASSAT B8 LIFT DW7JT40" at bounding box center [721, 394] width 284 height 12
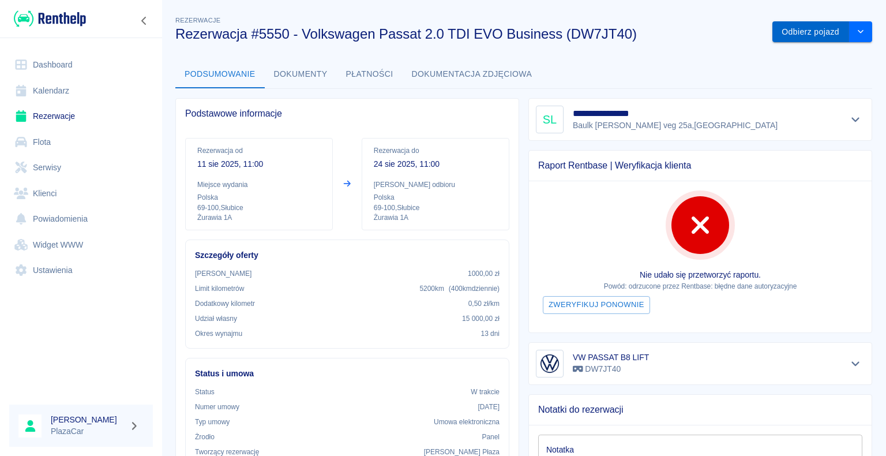
click at [799, 32] on button "Odbierz pojazd" at bounding box center [810, 31] width 77 height 21
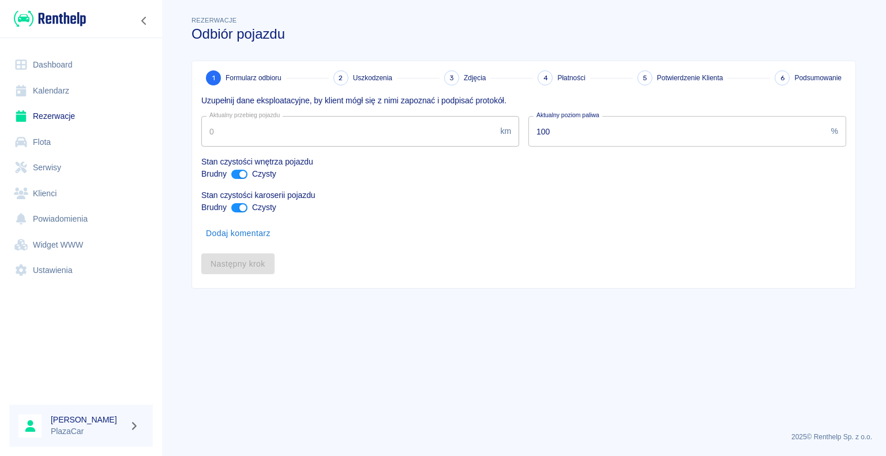
type input "220328"
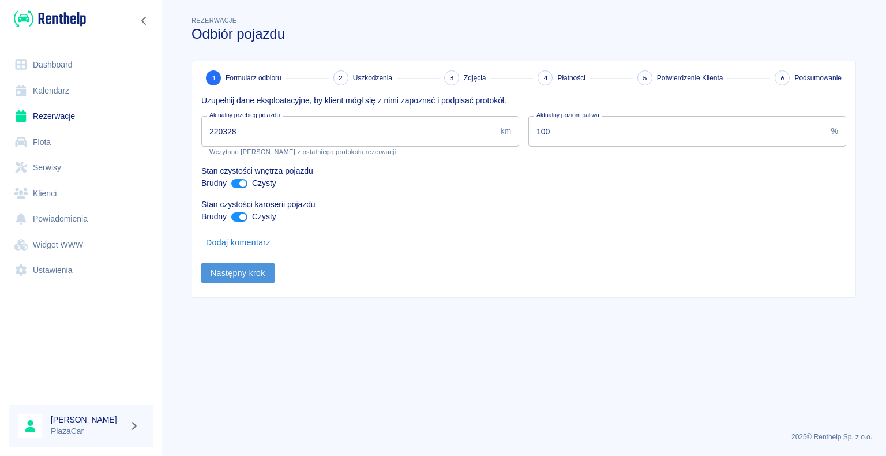
click at [241, 272] on button "Następny krok" at bounding box center [237, 272] width 73 height 21
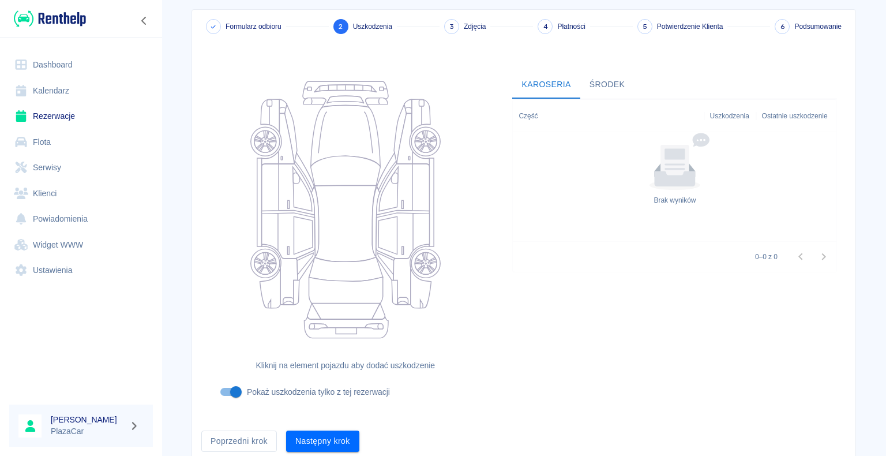
scroll to position [95, 0]
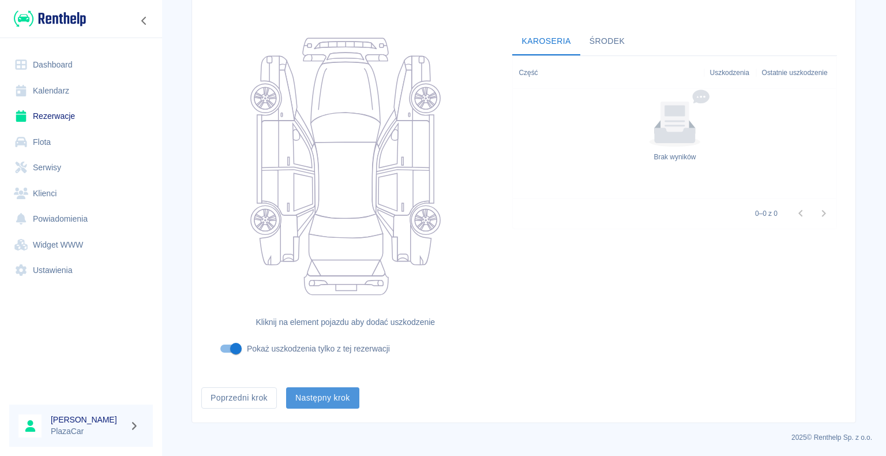
click at [333, 397] on button "Następny krok" at bounding box center [322, 397] width 73 height 21
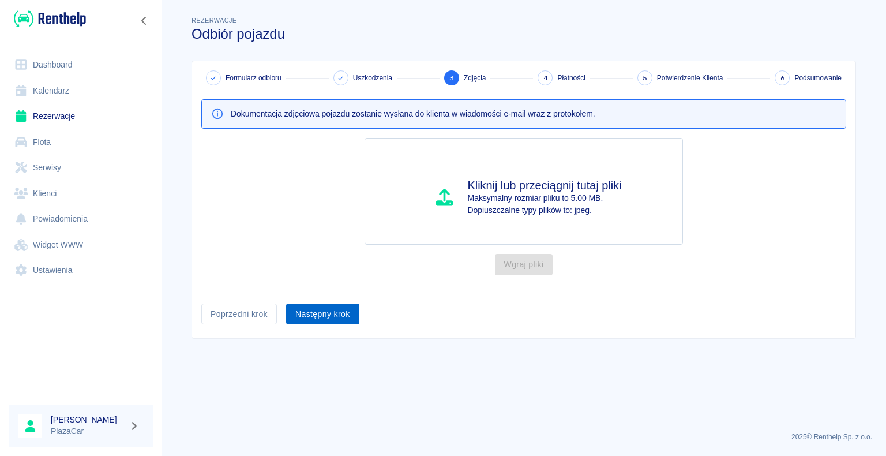
click at [321, 312] on button "Następny krok" at bounding box center [322, 313] width 73 height 21
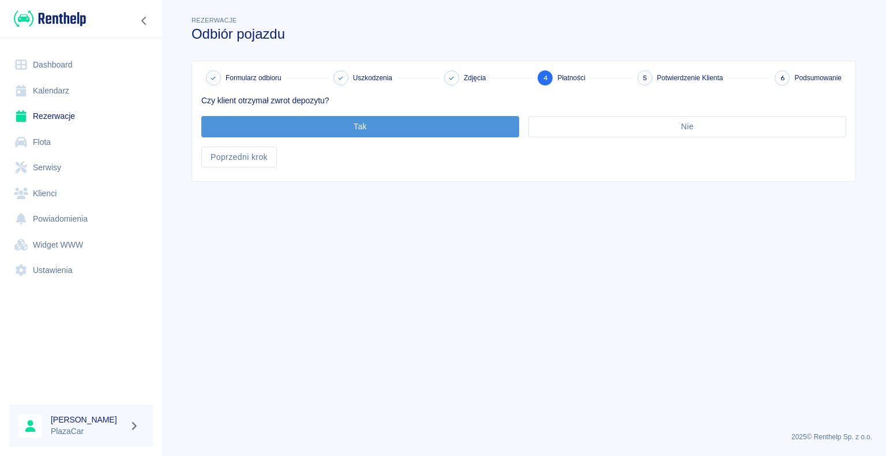
click at [358, 123] on button "Tak" at bounding box center [360, 126] width 318 height 21
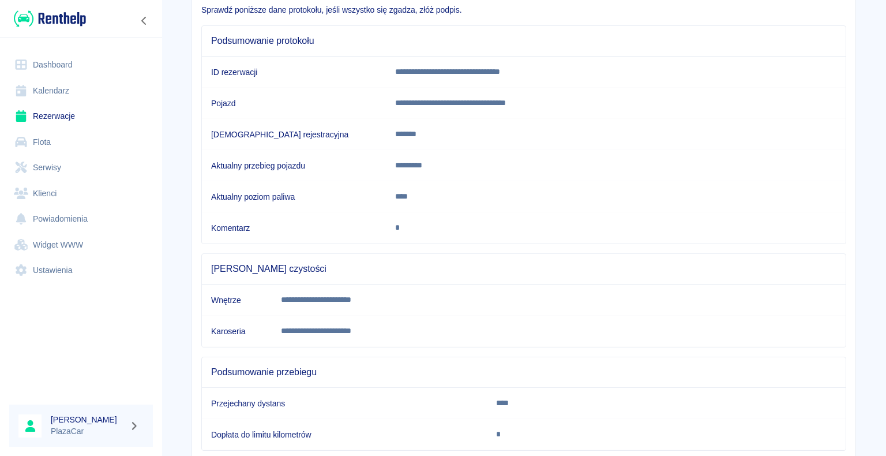
scroll to position [161, 0]
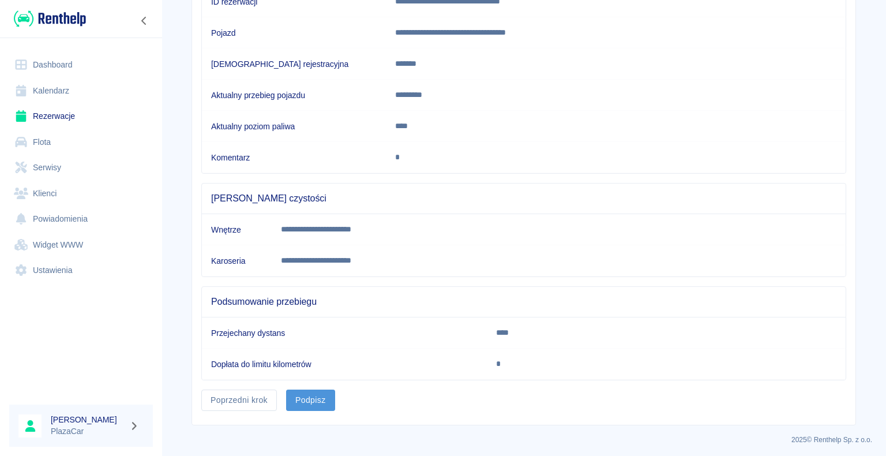
click at [305, 394] on button "Podpisz" at bounding box center [310, 399] width 49 height 21
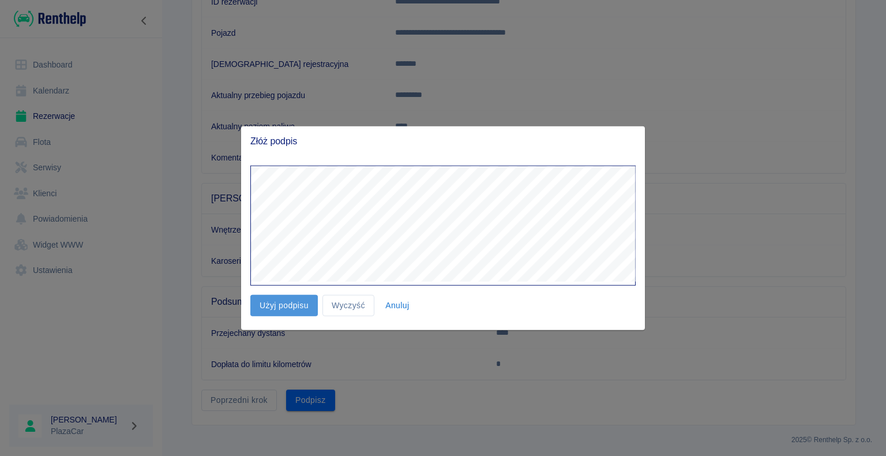
click at [278, 303] on button "Użyj podpisu" at bounding box center [283, 305] width 67 height 21
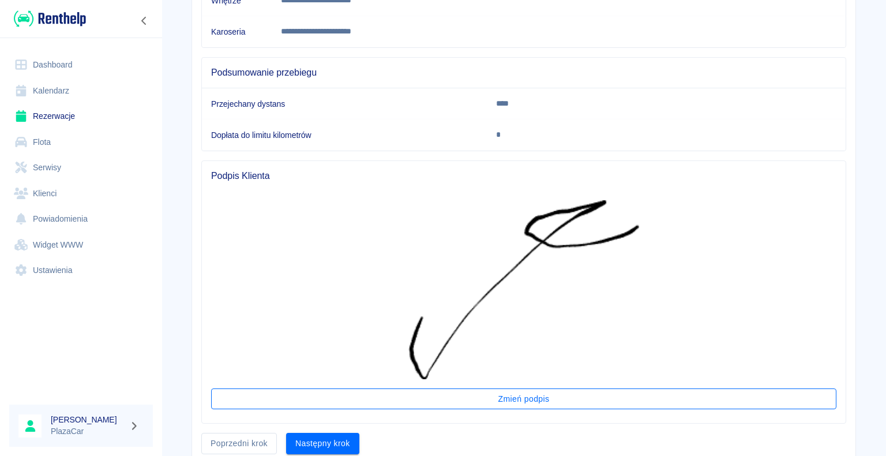
scroll to position [433, 0]
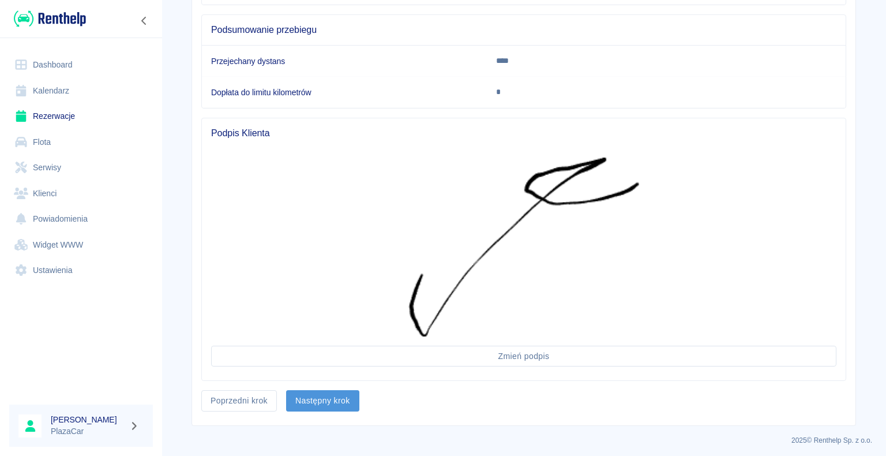
click at [317, 397] on button "Następny krok" at bounding box center [322, 400] width 73 height 21
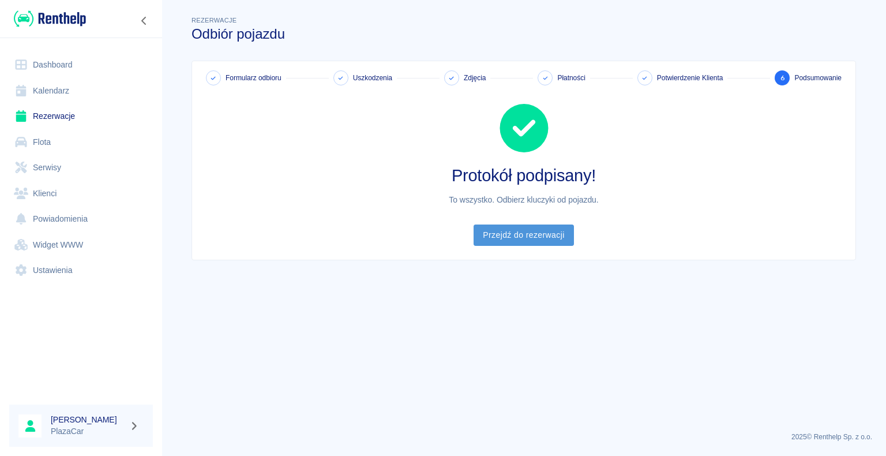
click at [525, 231] on link "Przejdź do rezerwacji" at bounding box center [523, 234] width 100 height 21
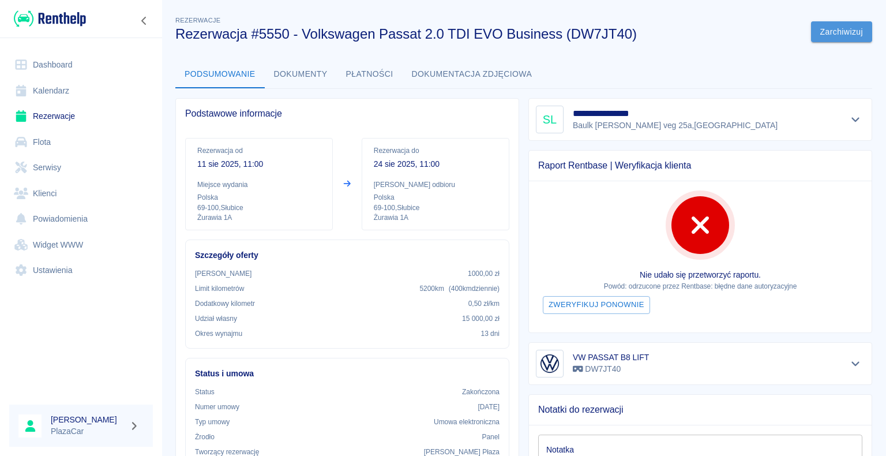
click at [825, 31] on button "Zarchiwizuj" at bounding box center [841, 31] width 61 height 21
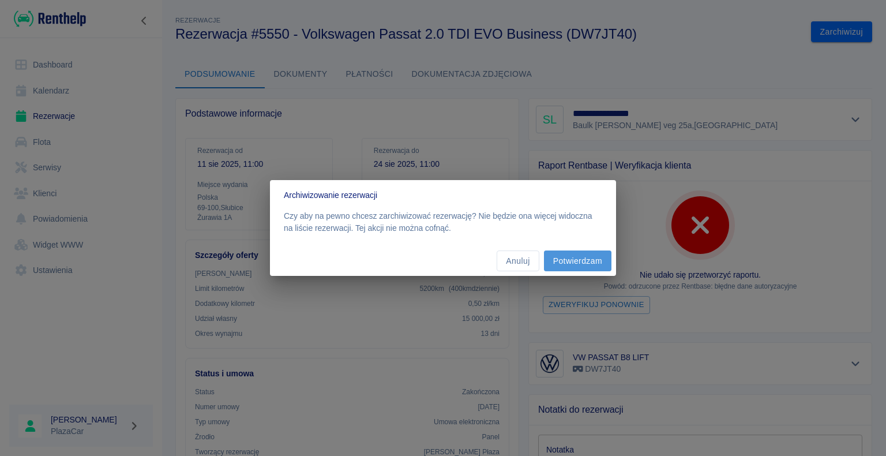
click at [573, 260] on button "Potwierdzam" at bounding box center [577, 260] width 67 height 21
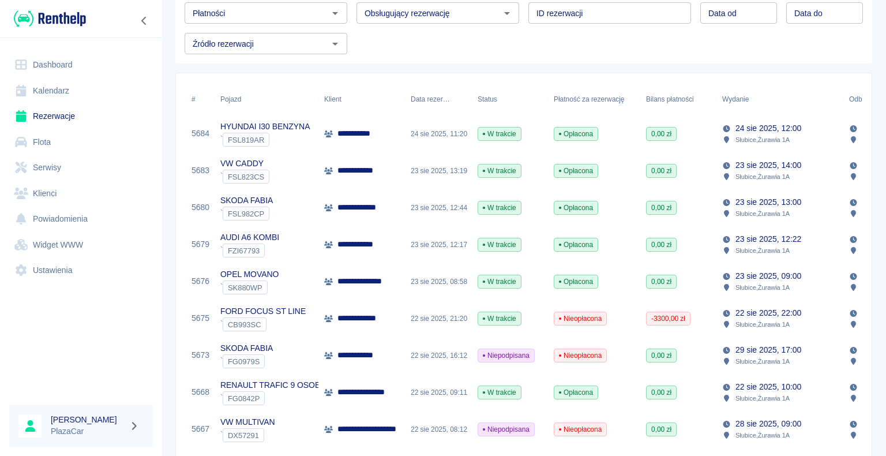
scroll to position [115, 0]
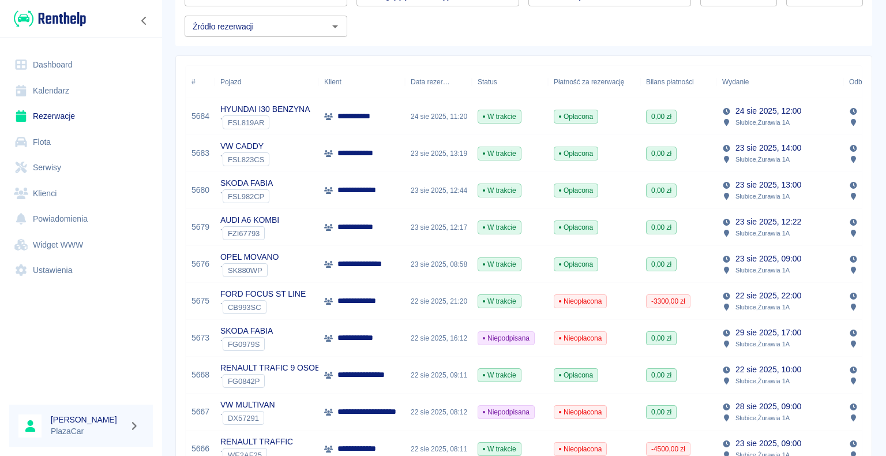
click at [342, 335] on p "**********" at bounding box center [360, 338] width 46 height 12
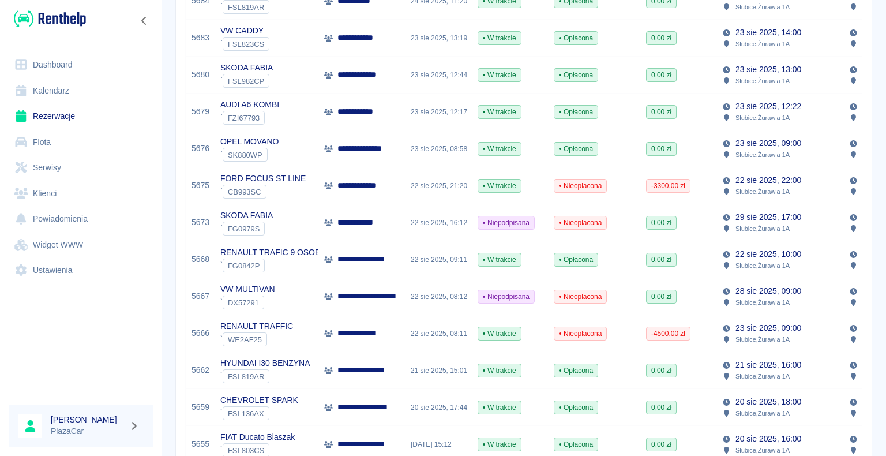
scroll to position [288, 0]
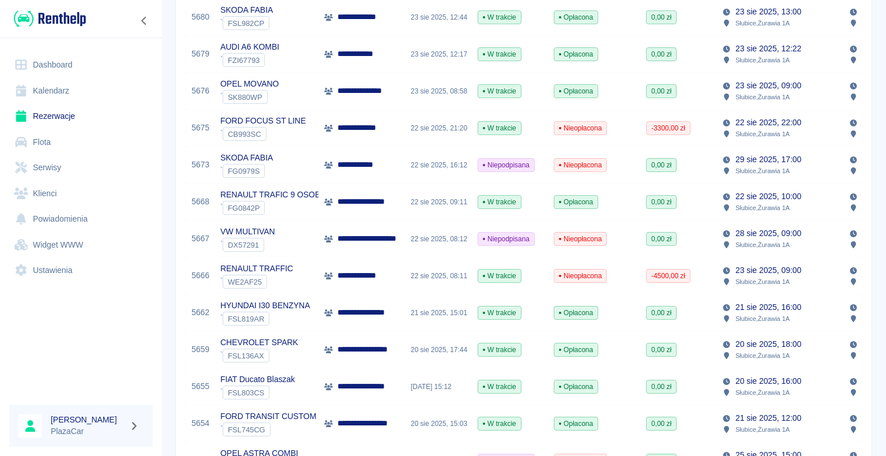
click at [315, 347] on div "CHEVROLET SPARK ` FSL136AX" at bounding box center [267, 349] width 104 height 37
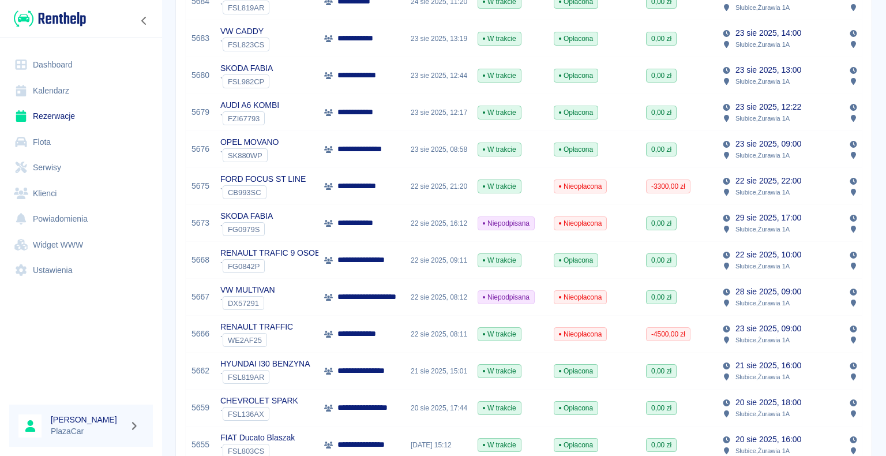
scroll to position [231, 0]
click at [300, 366] on p "HYUNDAI I30 BENZYNA" at bounding box center [264, 363] width 89 height 12
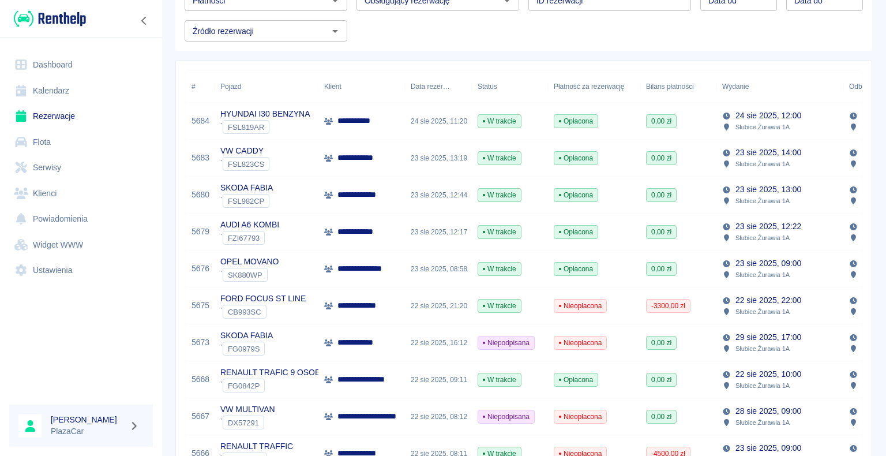
scroll to position [76, 0]
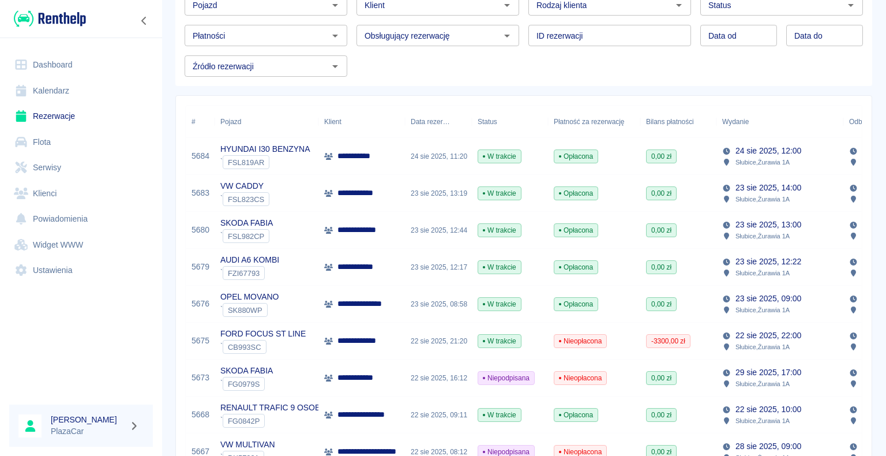
click at [353, 156] on p "**********" at bounding box center [360, 156] width 46 height 12
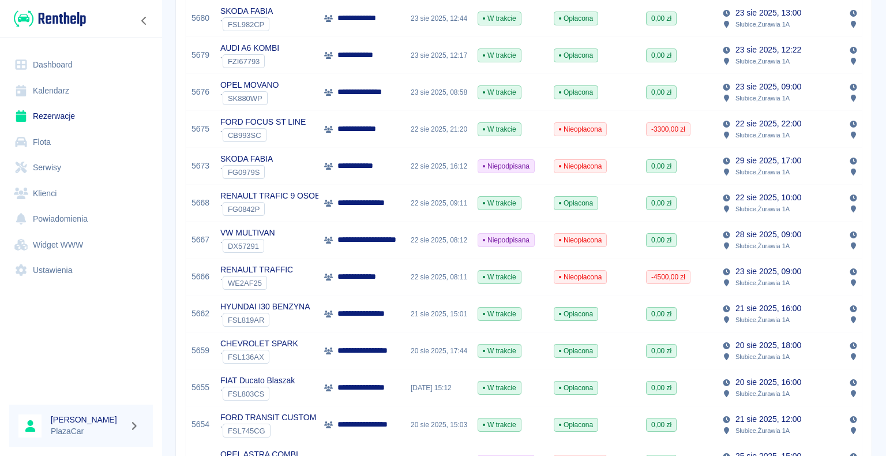
scroll to position [288, 0]
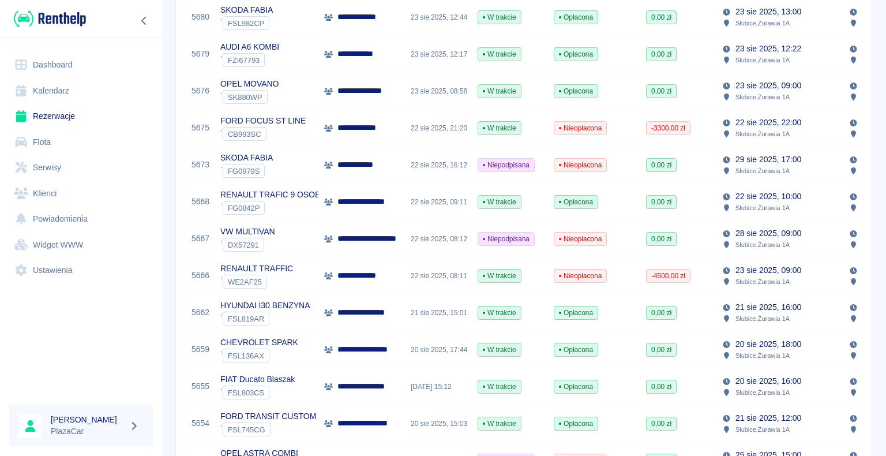
click at [410, 307] on div "21 sie 2025, 15:01" at bounding box center [438, 312] width 67 height 37
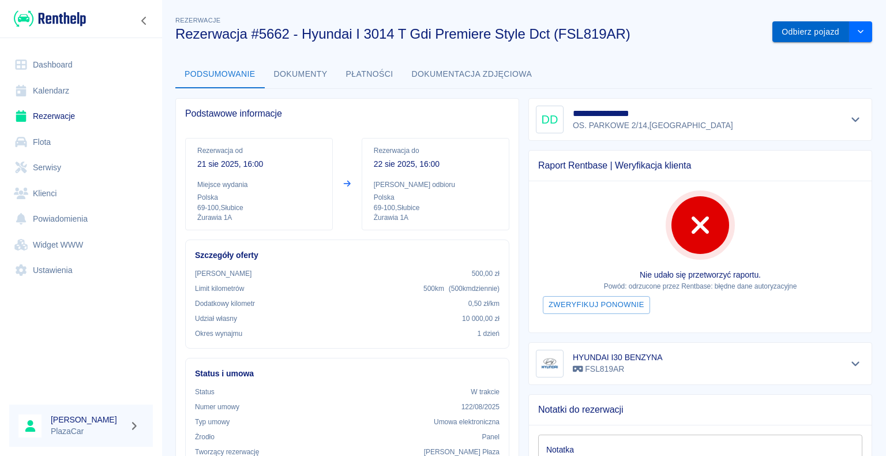
click at [787, 29] on button "Odbierz pojazd" at bounding box center [810, 31] width 77 height 21
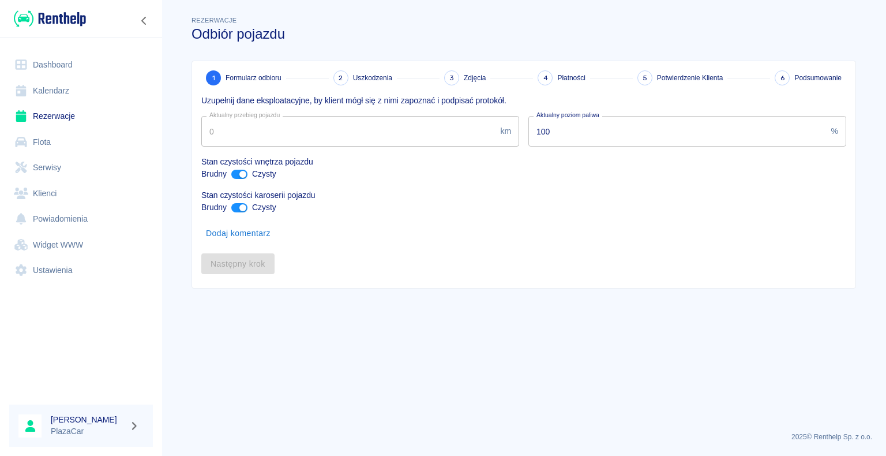
type input "374797"
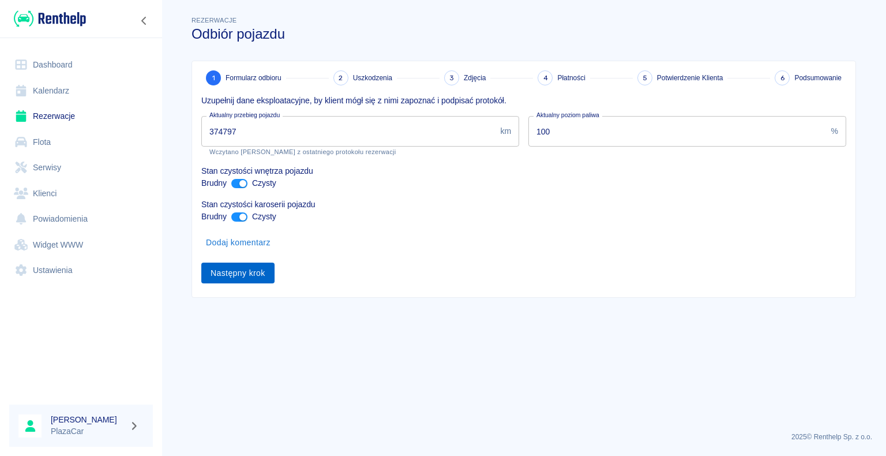
click at [247, 272] on button "Następny krok" at bounding box center [237, 272] width 73 height 21
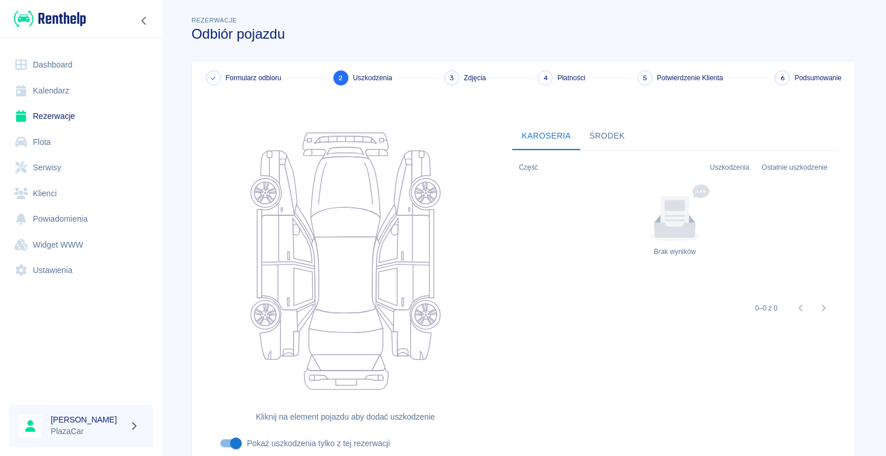
scroll to position [95, 0]
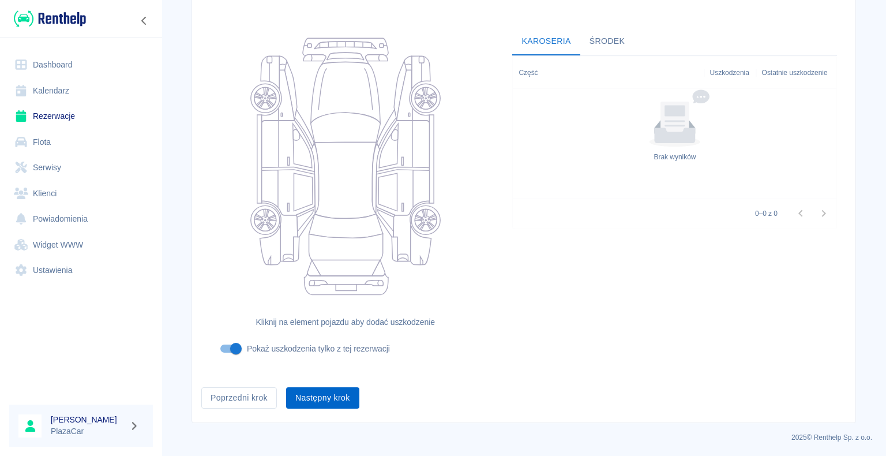
click at [311, 396] on button "Następny krok" at bounding box center [322, 397] width 73 height 21
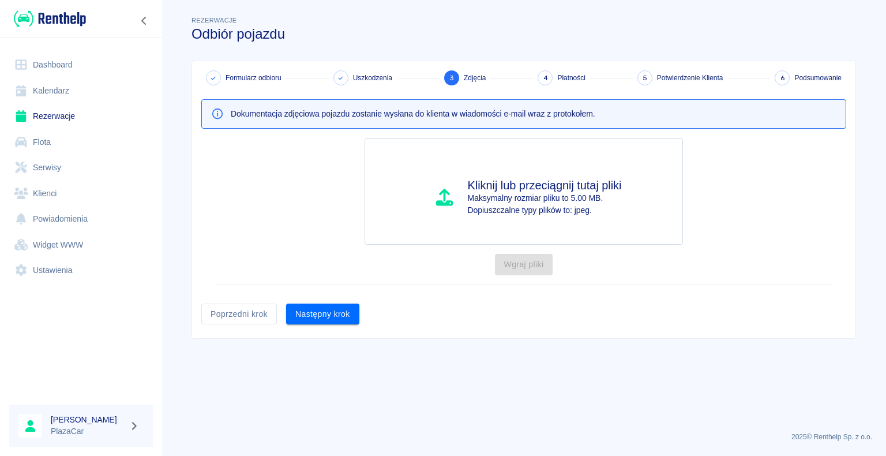
scroll to position [0, 0]
click at [321, 313] on button "Następny krok" at bounding box center [322, 313] width 73 height 21
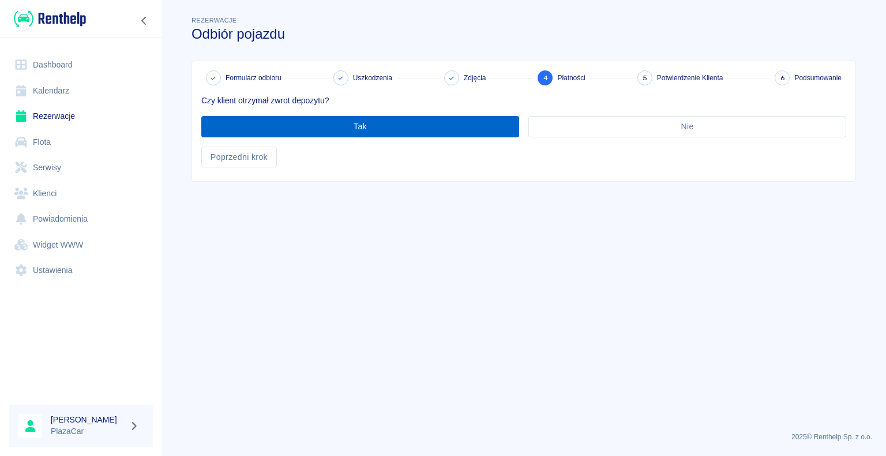
click at [355, 127] on button "Tak" at bounding box center [360, 126] width 318 height 21
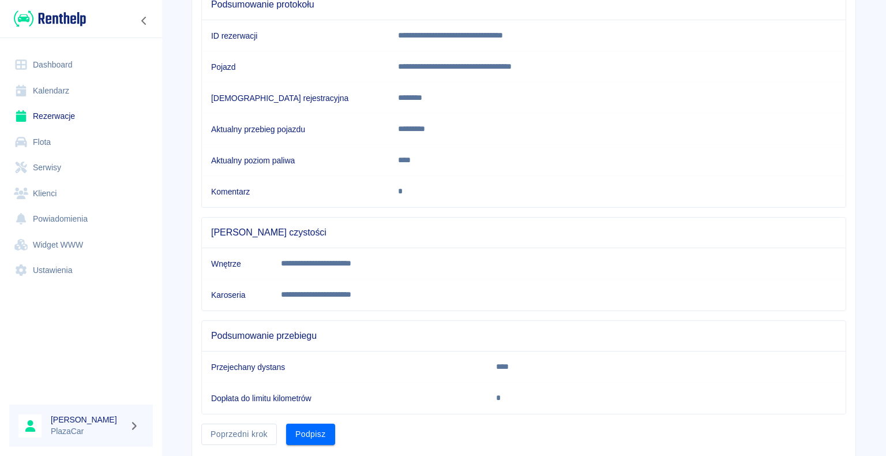
scroll to position [161, 0]
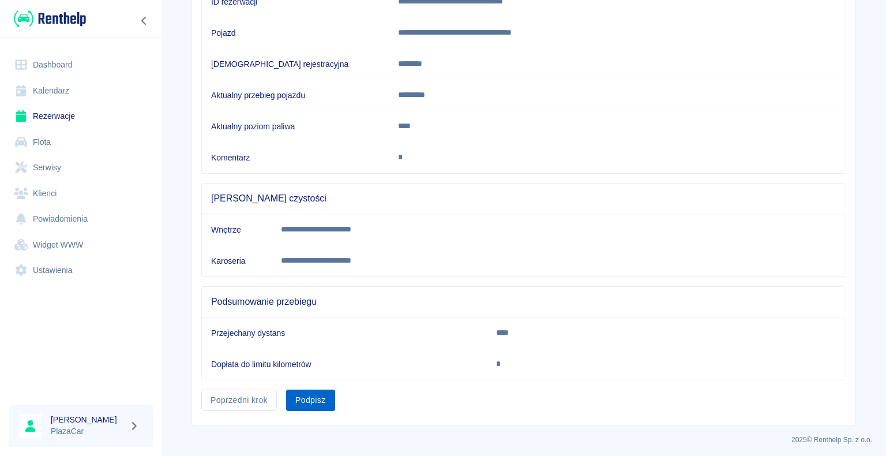
click at [301, 394] on button "Podpisz" at bounding box center [310, 399] width 49 height 21
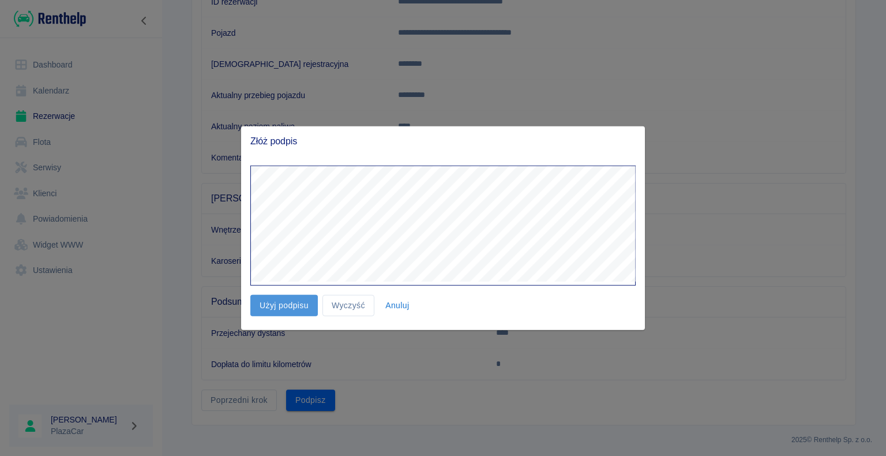
click at [286, 303] on button "Użyj podpisu" at bounding box center [283, 305] width 67 height 21
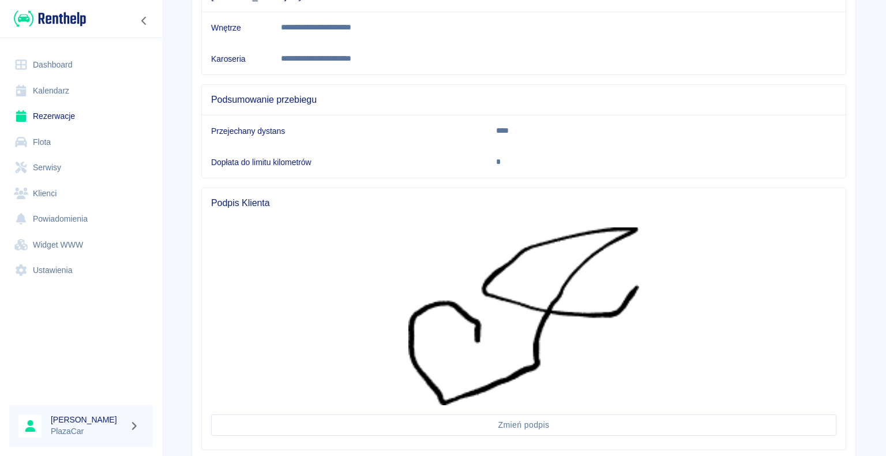
scroll to position [431, 0]
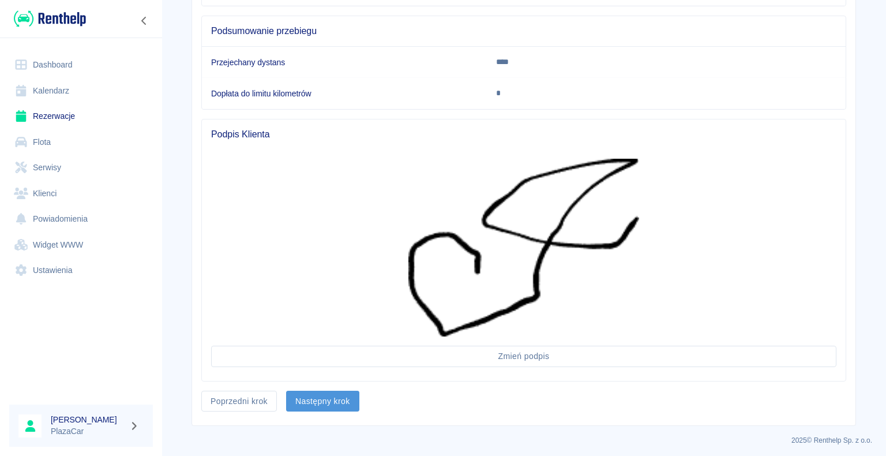
click at [318, 400] on button "Następny krok" at bounding box center [322, 400] width 73 height 21
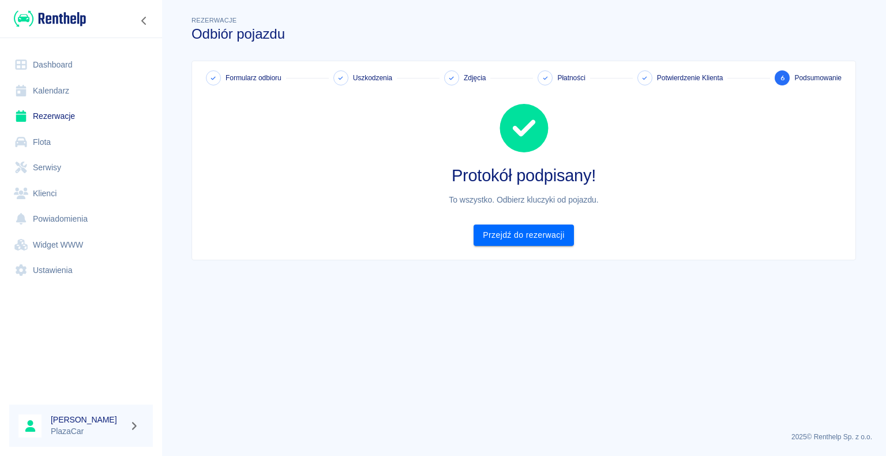
scroll to position [0, 0]
click at [520, 234] on link "Przejdź do rezerwacji" at bounding box center [523, 234] width 100 height 21
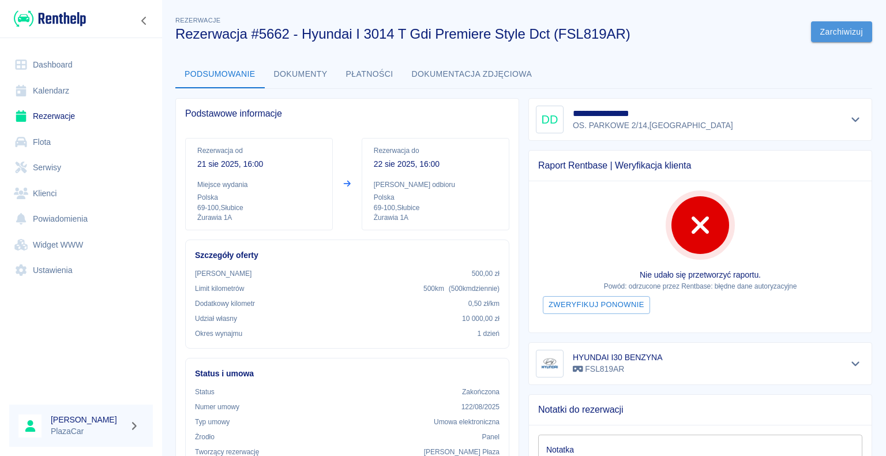
click at [832, 28] on button "Zarchiwizuj" at bounding box center [841, 31] width 61 height 21
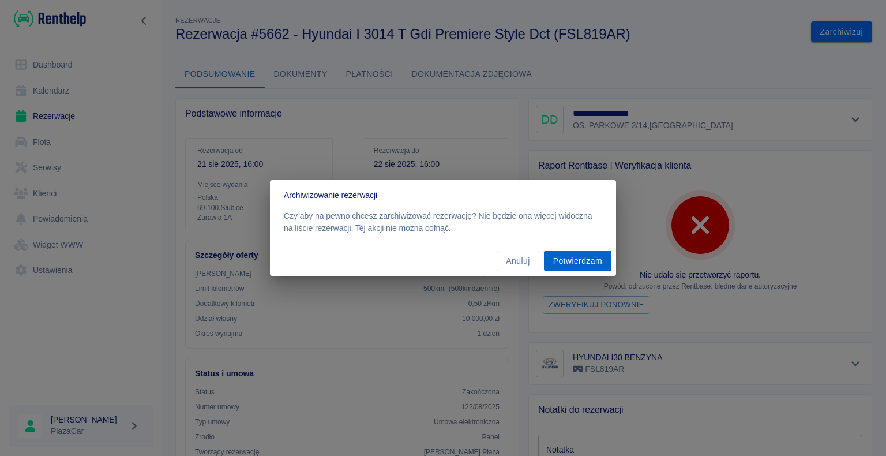
click at [574, 258] on button "Potwierdzam" at bounding box center [577, 260] width 67 height 21
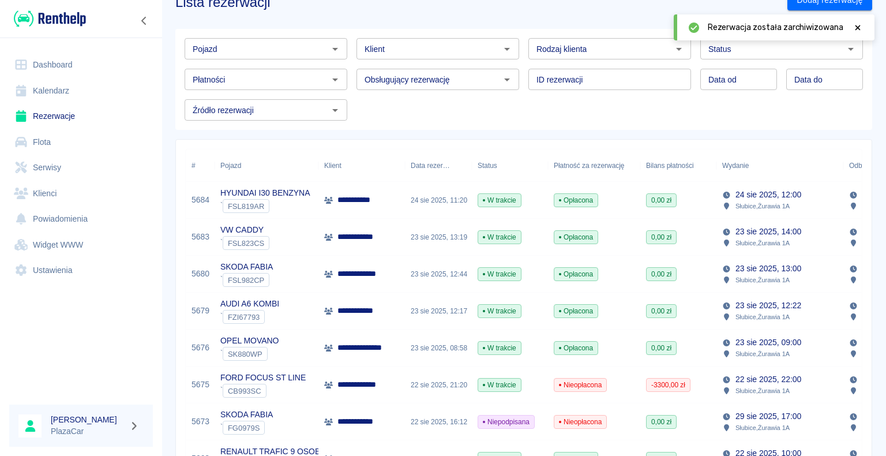
scroll to position [58, 0]
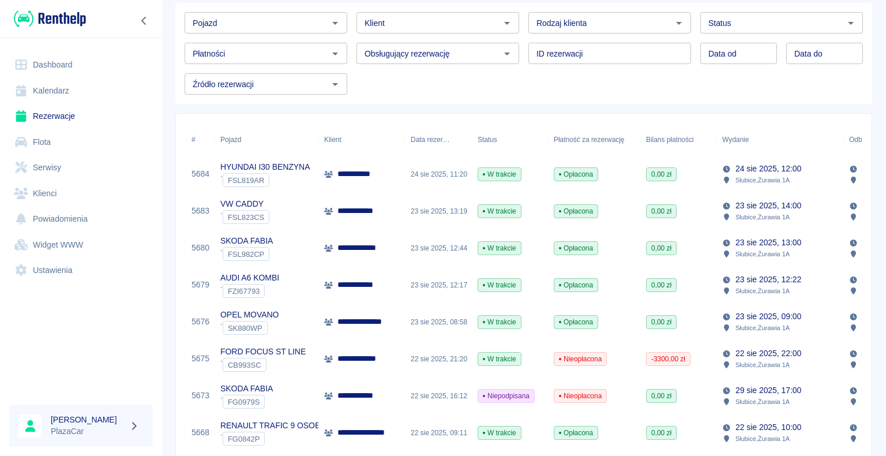
click at [398, 317] on div "**********" at bounding box center [361, 321] width 87 height 37
